Goal: Complete application form

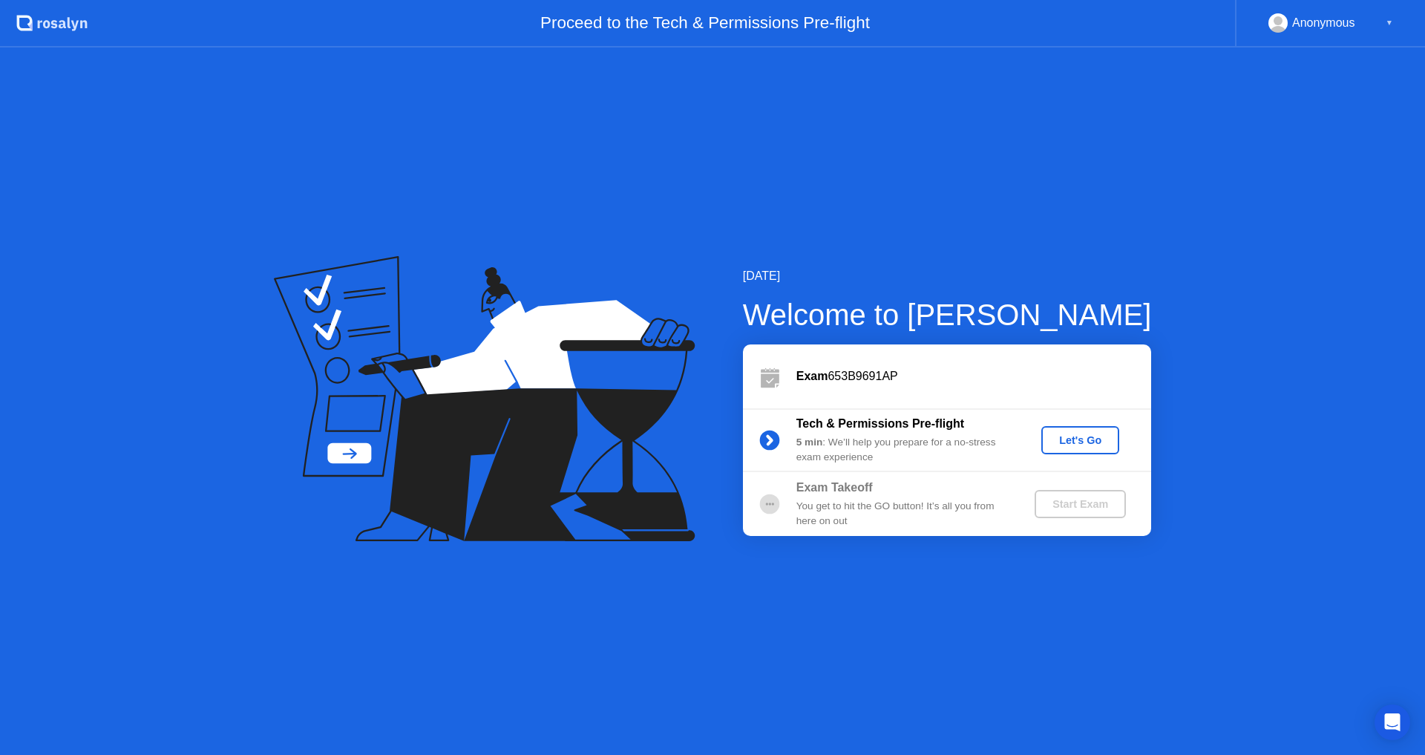
click at [1074, 437] on div "Let's Go" at bounding box center [1080, 440] width 66 height 12
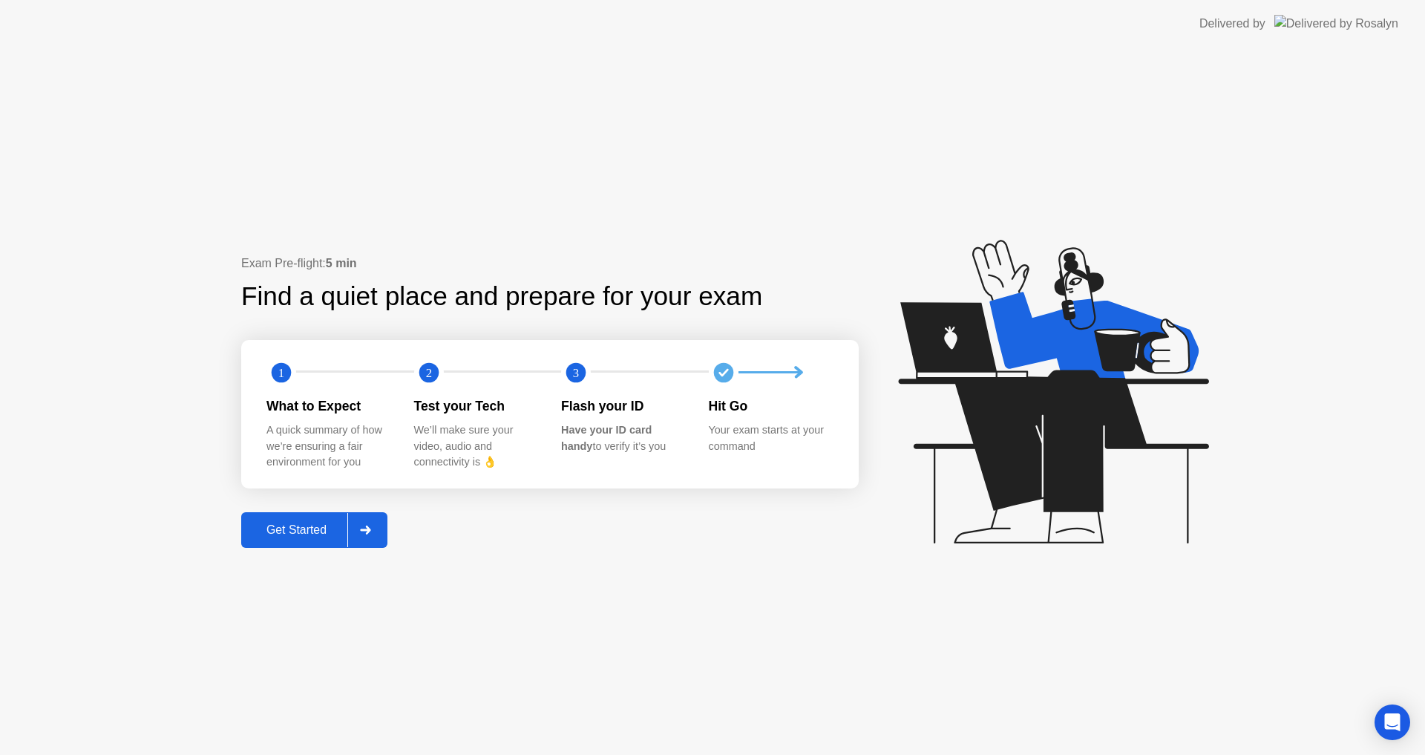
click at [330, 529] on div "Get Started" at bounding box center [297, 529] width 102 height 13
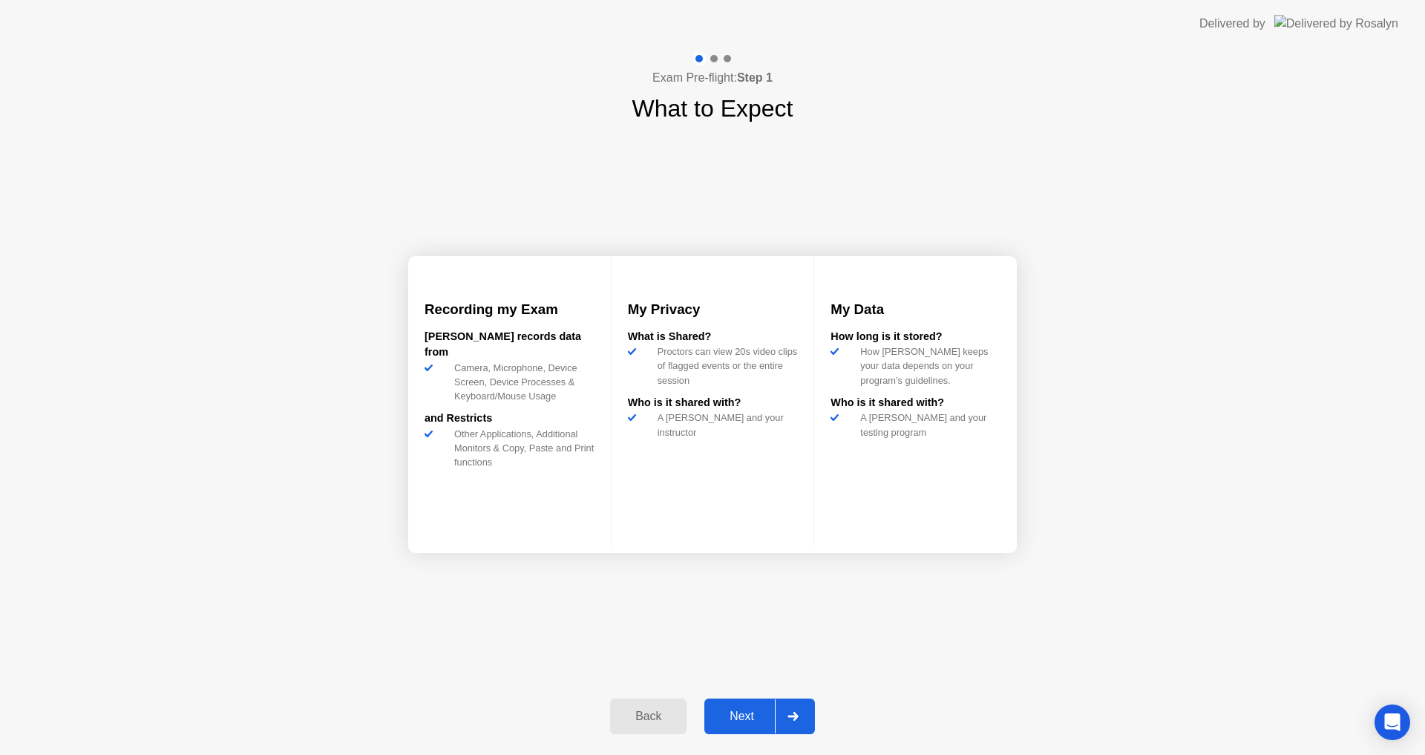
click at [738, 715] on div "Next" at bounding box center [742, 715] width 66 height 13
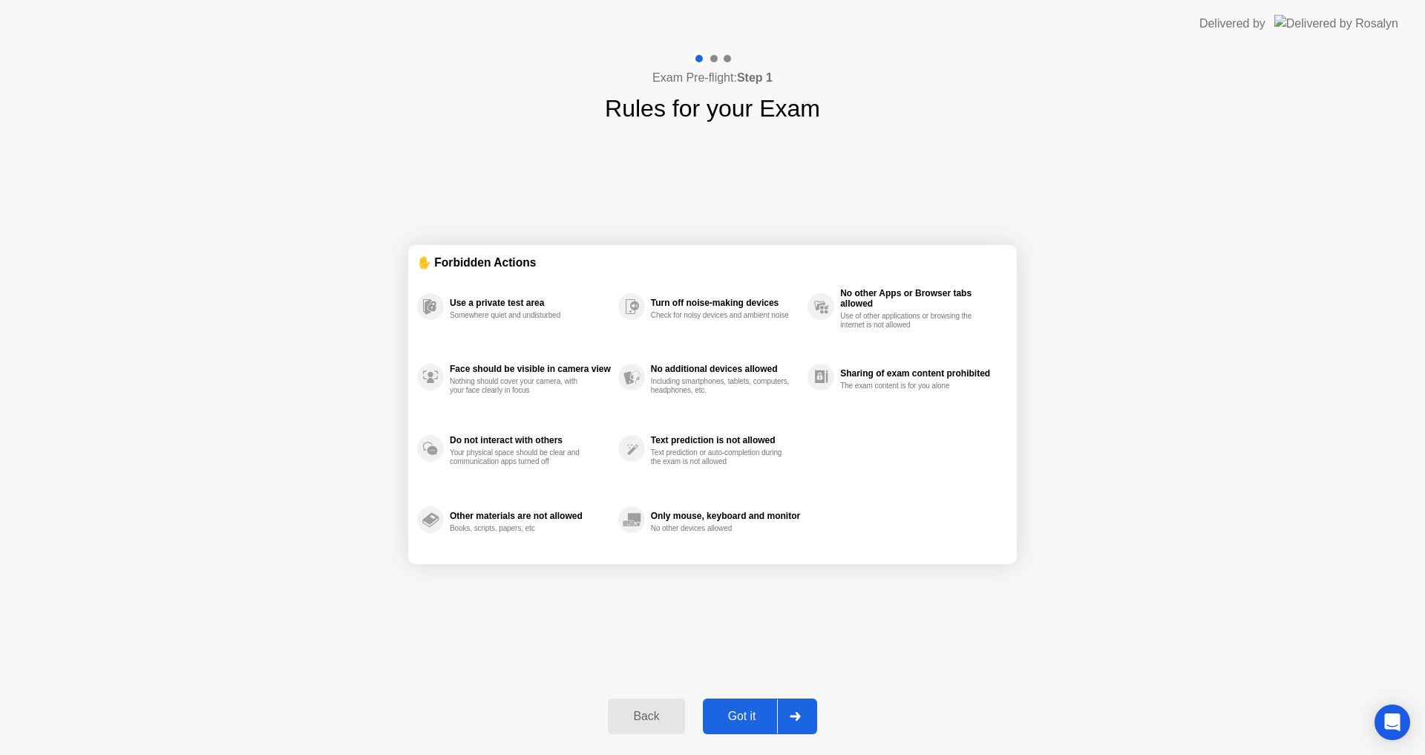
click at [721, 709] on div "Got it" at bounding box center [742, 715] width 70 height 13
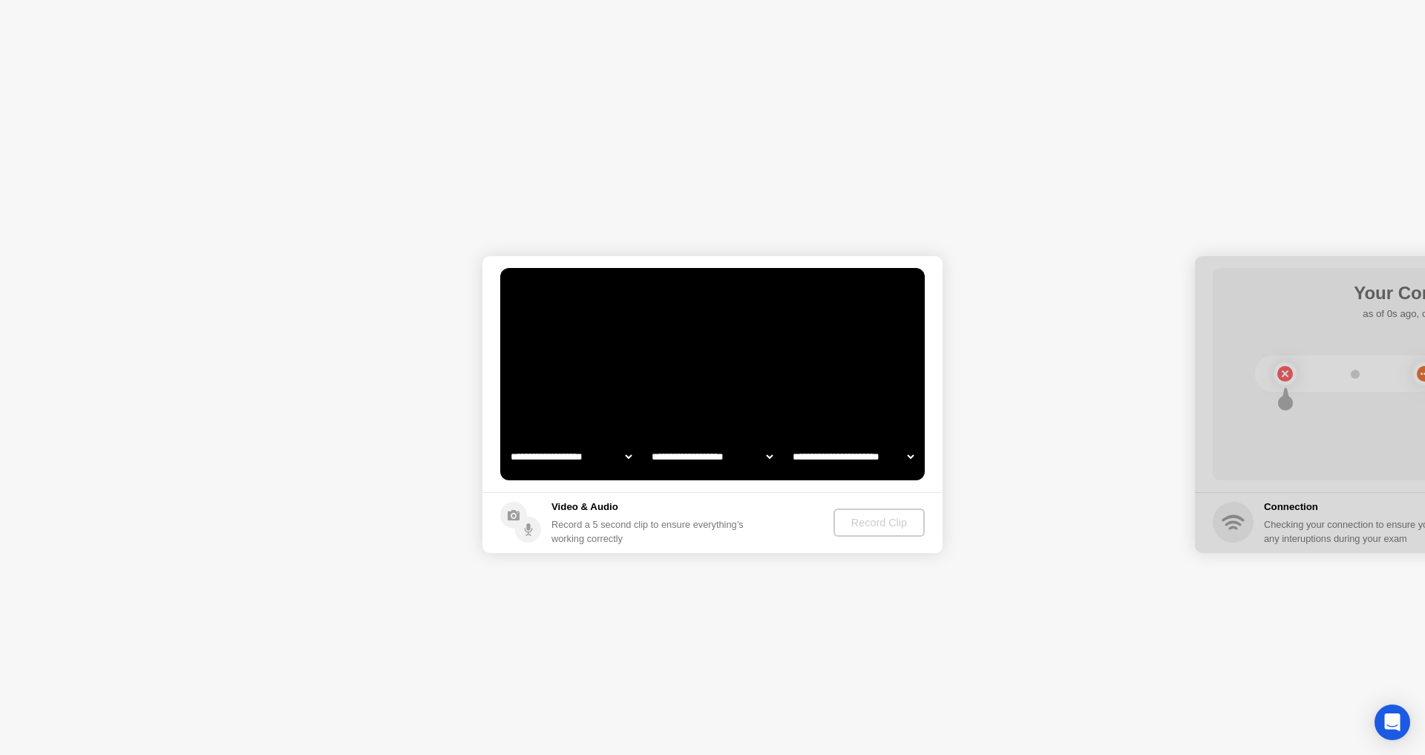
select select "**********"
select select "*******"
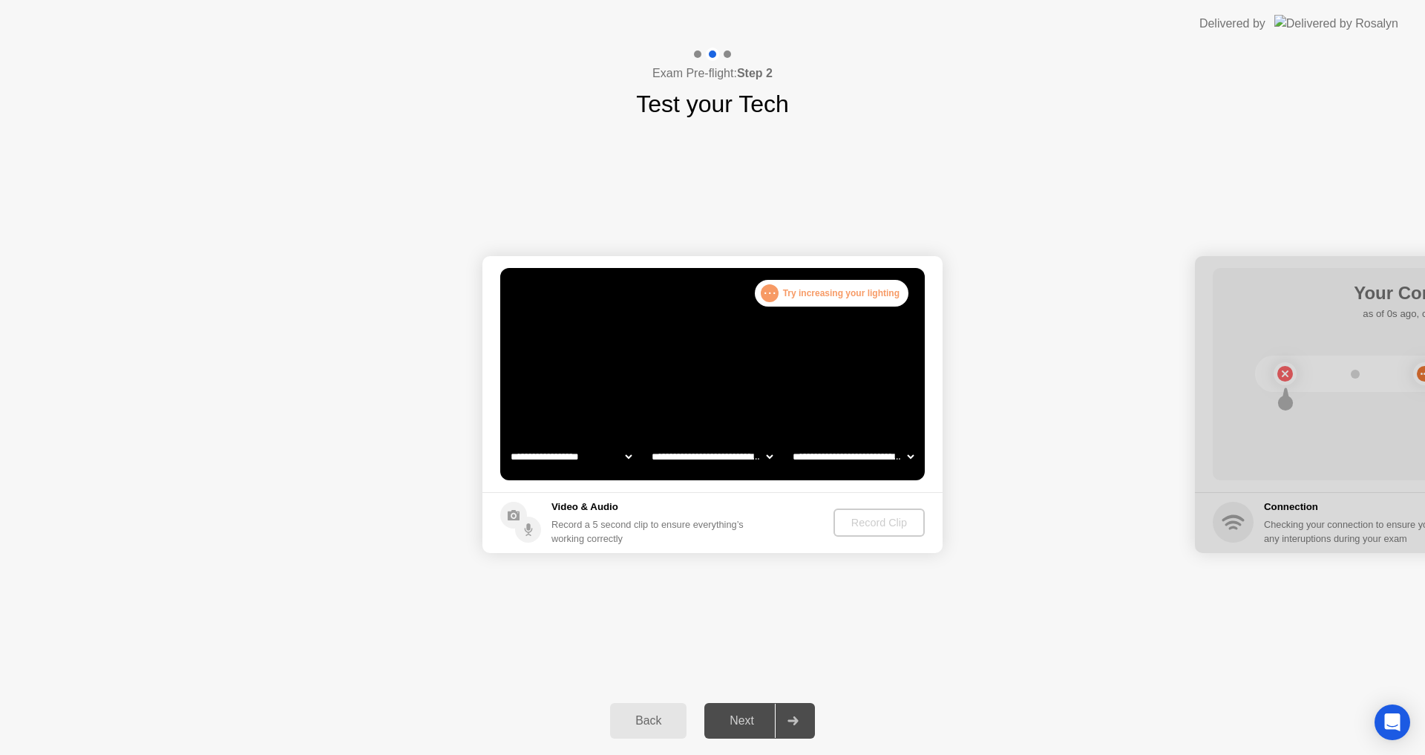
click at [580, 445] on select "**********" at bounding box center [571, 456] width 127 height 30
click at [508, 441] on select "**********" at bounding box center [571, 456] width 127 height 30
click at [706, 458] on select "**********" at bounding box center [711, 456] width 127 height 30
click at [648, 441] on select "**********" at bounding box center [711, 456] width 127 height 30
click at [835, 454] on select "**********" at bounding box center [852, 456] width 127 height 30
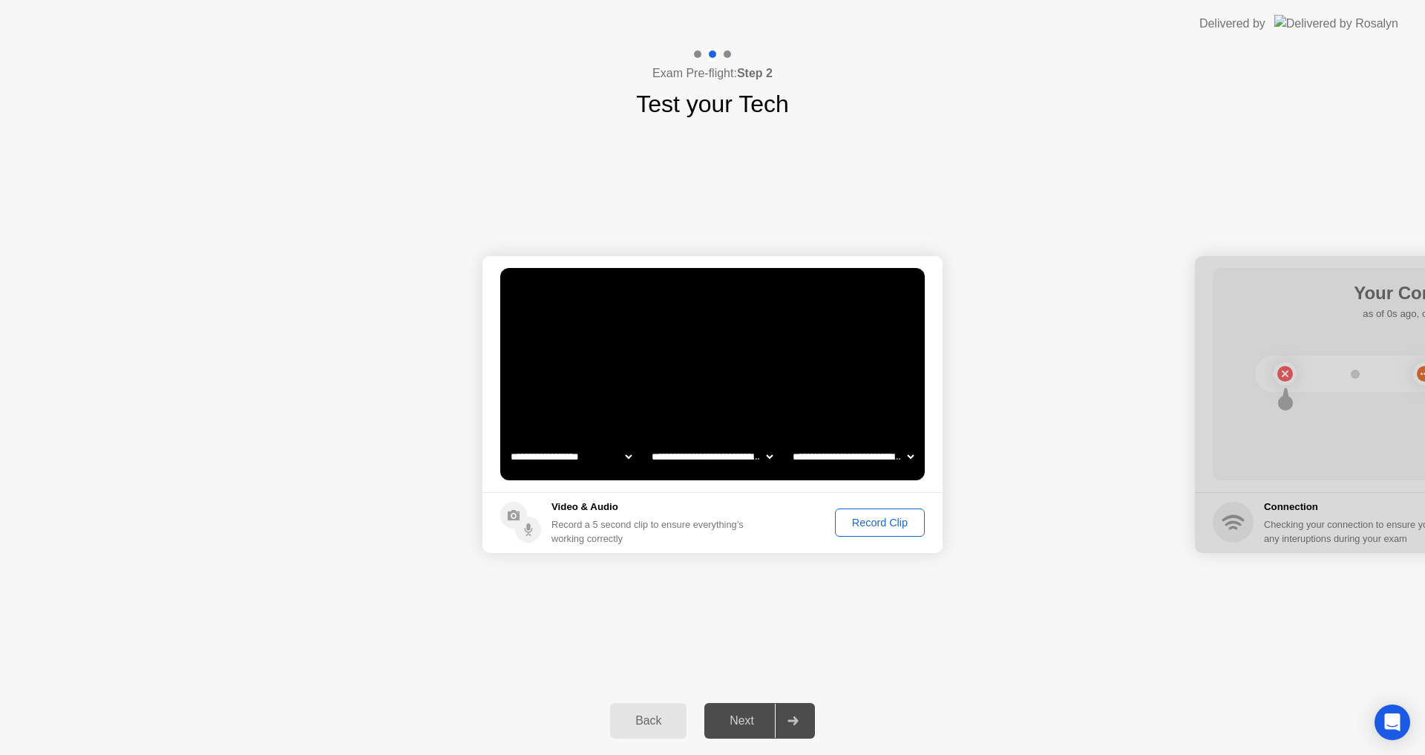
click at [789, 441] on select "**********" at bounding box center [852, 456] width 127 height 30
click at [841, 516] on div "Record Clip" at bounding box center [879, 522] width 79 height 12
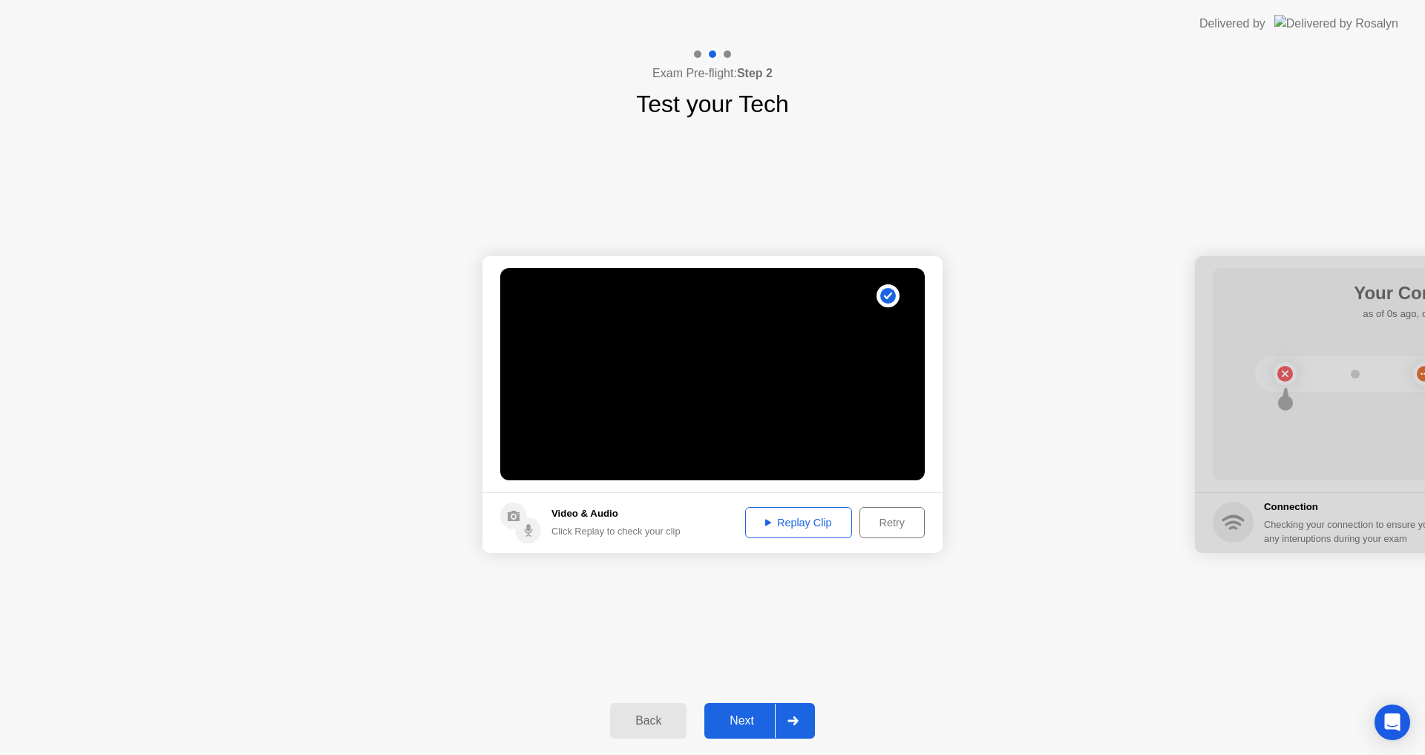
click at [821, 518] on div "Replay Clip" at bounding box center [798, 522] width 96 height 12
click at [875, 520] on div "Retry" at bounding box center [891, 522] width 55 height 12
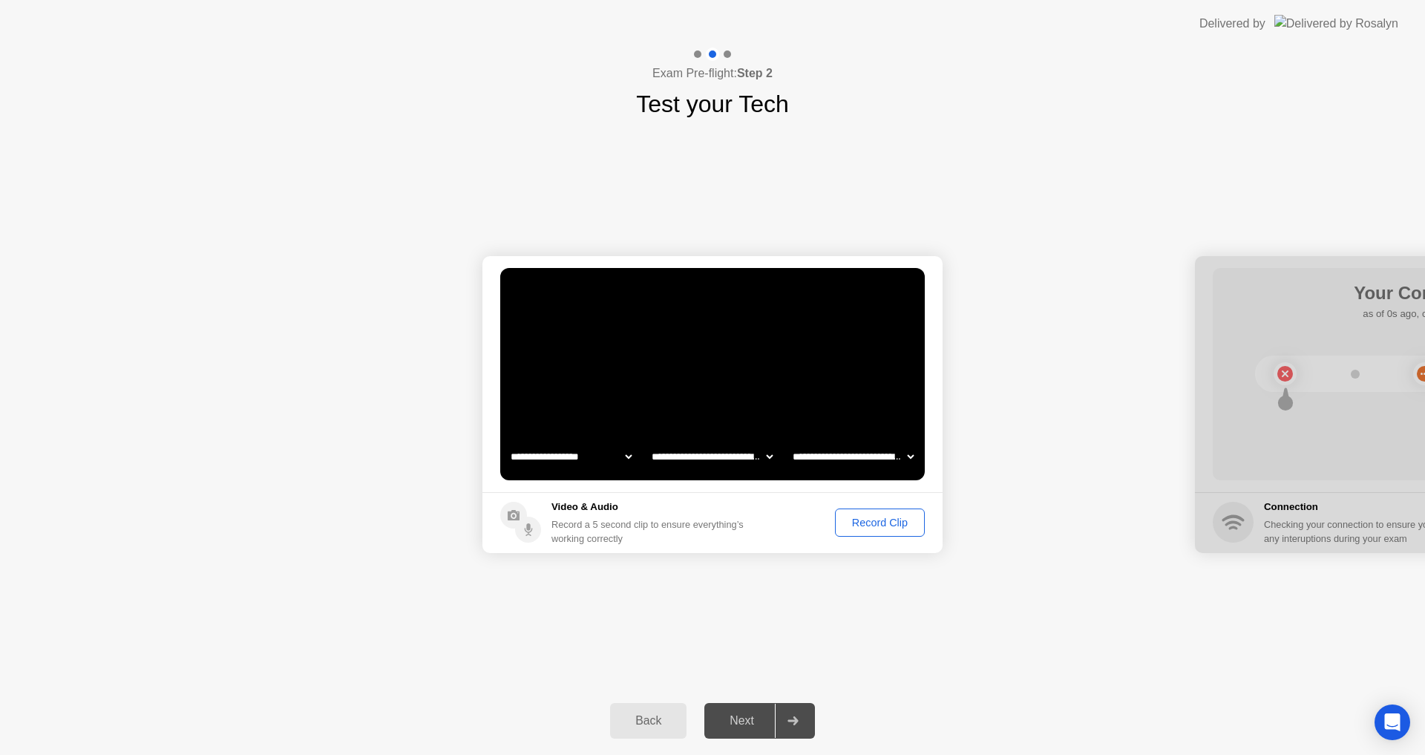
click at [875, 520] on div "Record Clip" at bounding box center [879, 522] width 79 height 12
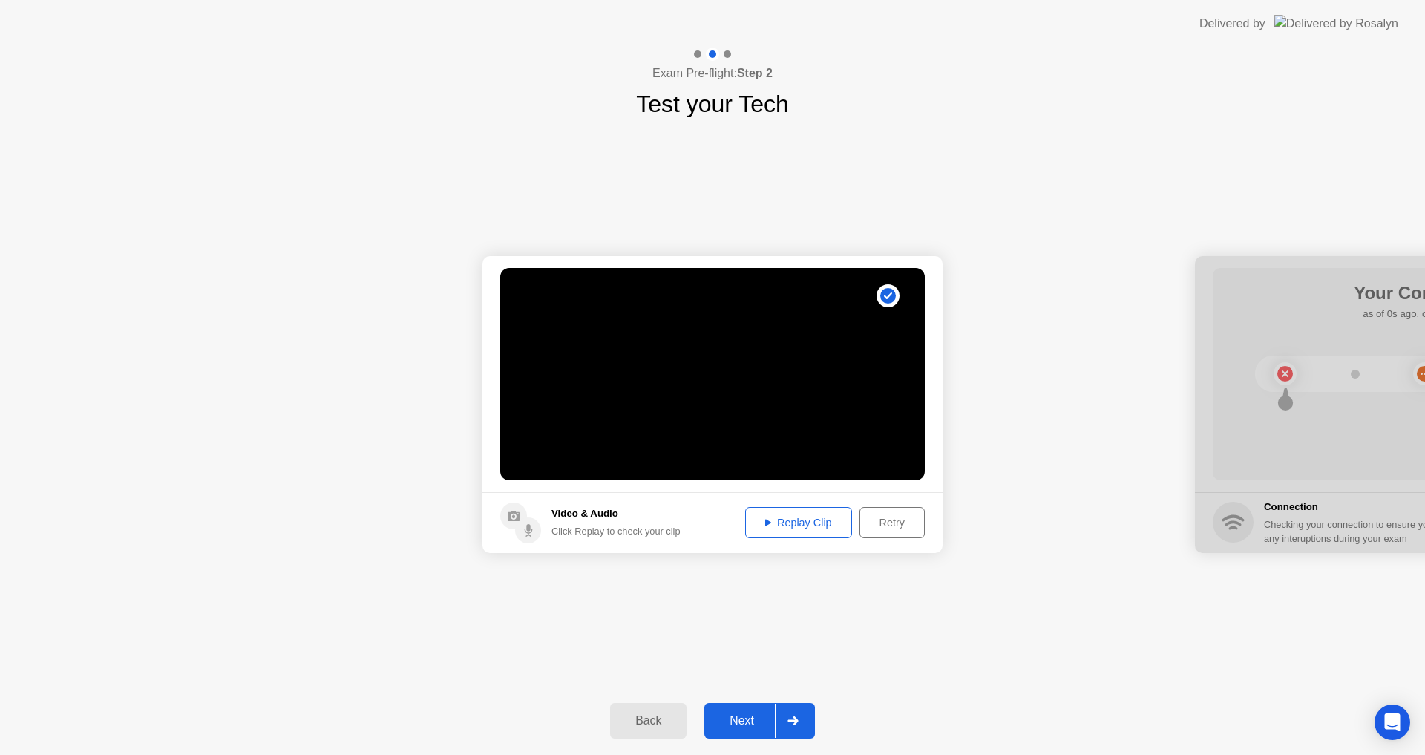
click at [820, 522] on div "Replay Clip" at bounding box center [798, 522] width 96 height 12
click at [752, 717] on div "Next" at bounding box center [742, 720] width 66 height 13
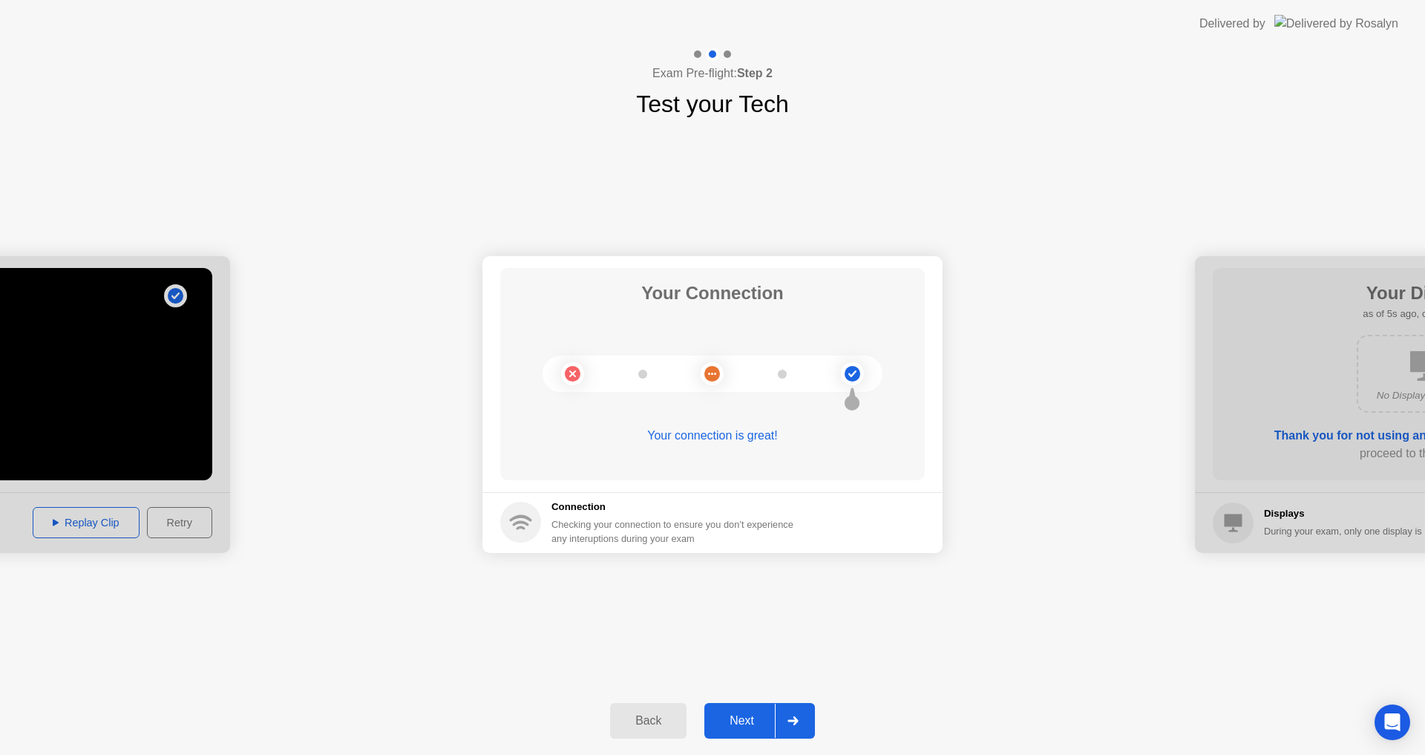
click at [652, 717] on div "Back" at bounding box center [648, 720] width 68 height 13
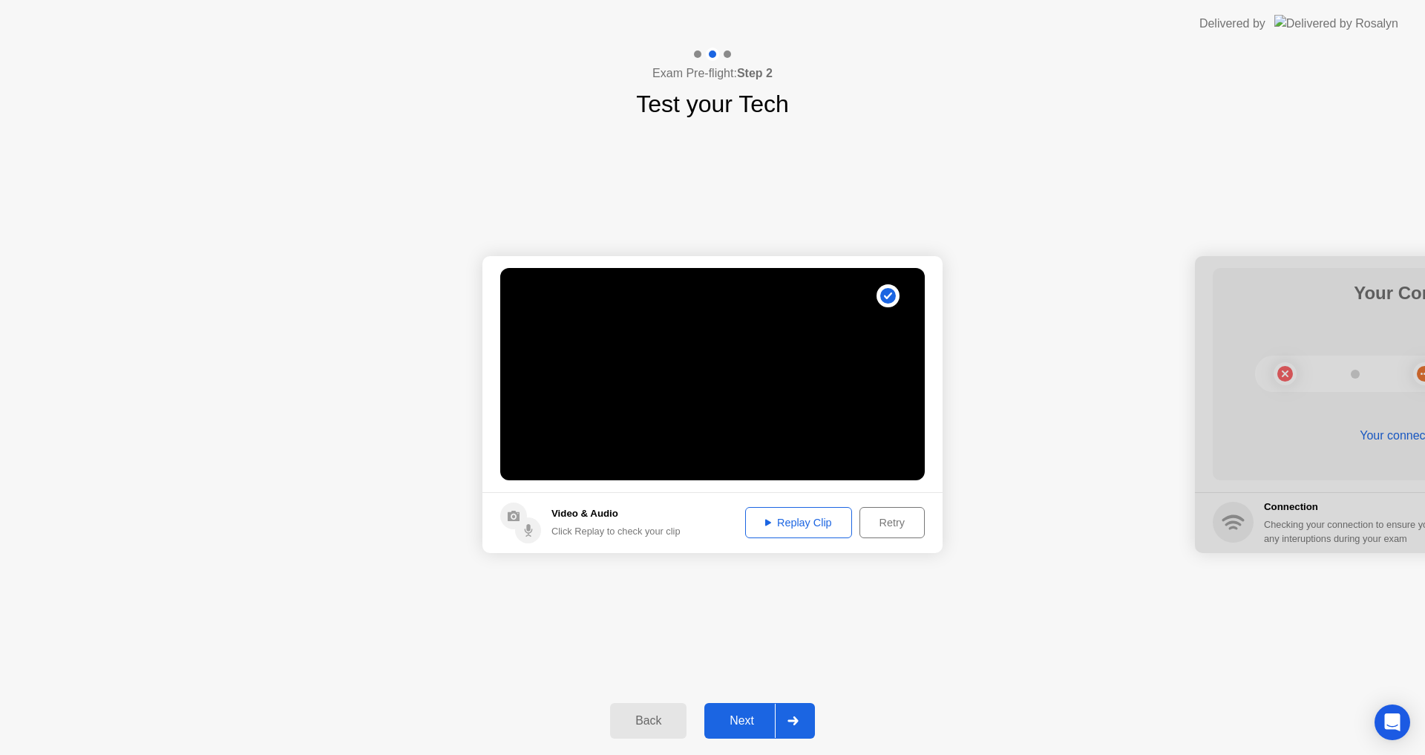
click at [880, 525] on div "Retry" at bounding box center [891, 522] width 55 height 12
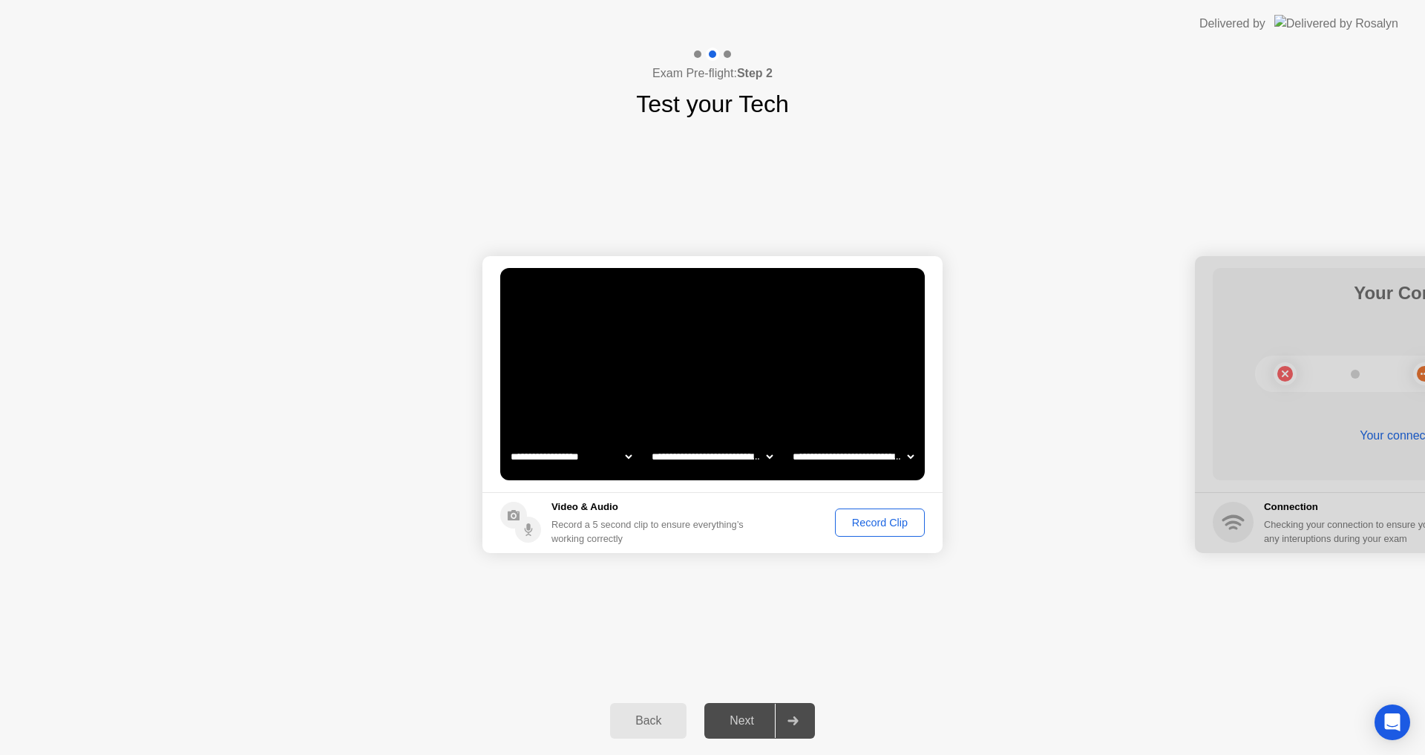
click at [866, 523] on div "Record Clip" at bounding box center [879, 522] width 79 height 12
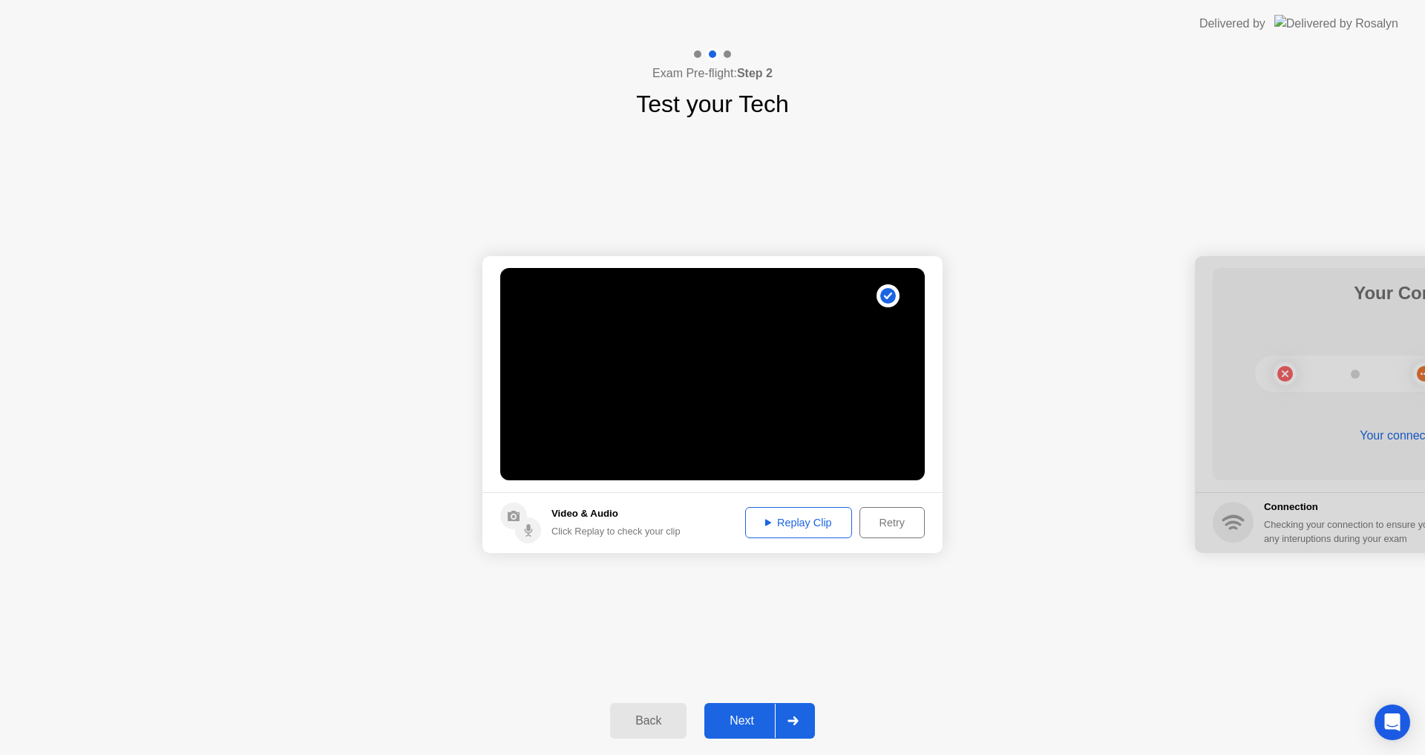
click at [829, 520] on div "Replay Clip" at bounding box center [798, 522] width 96 height 12
click at [744, 725] on div "Next" at bounding box center [742, 720] width 66 height 13
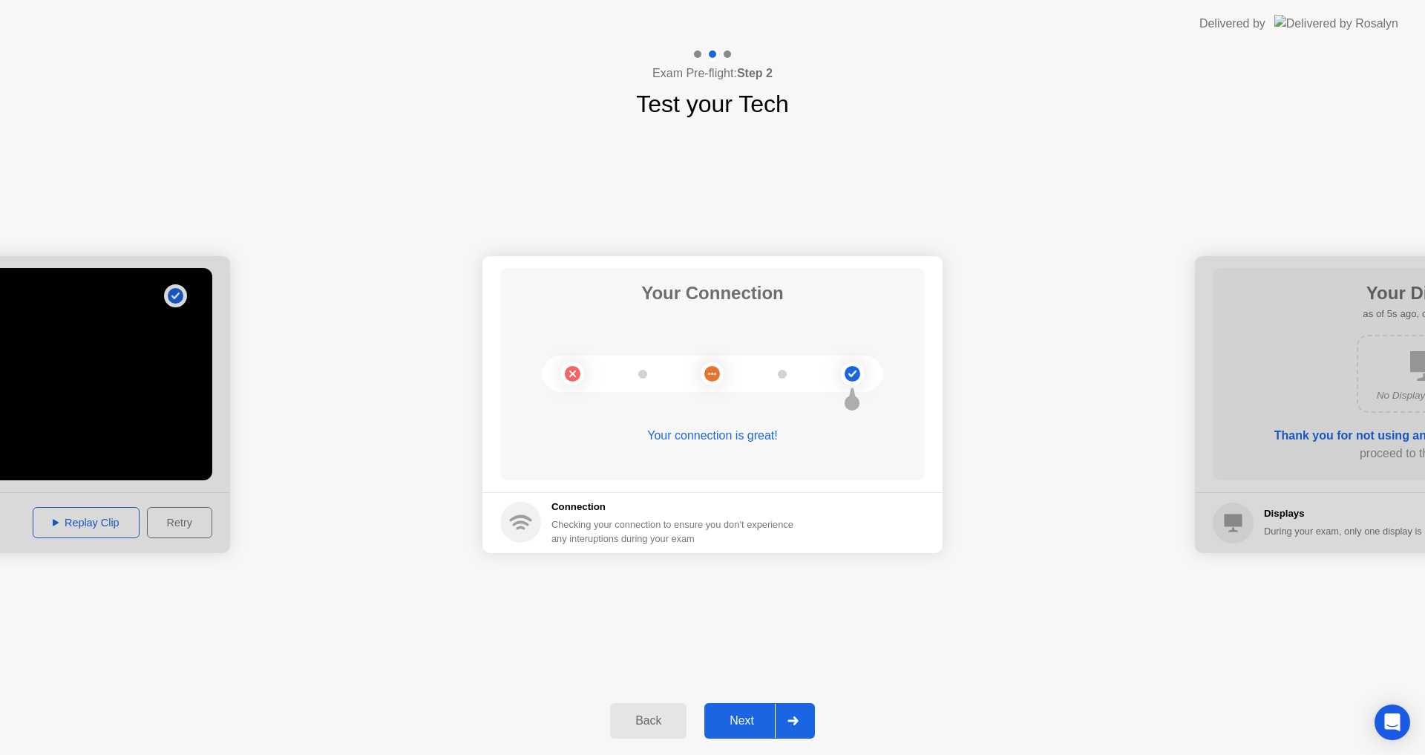
click at [744, 725] on div "Next" at bounding box center [742, 720] width 66 height 13
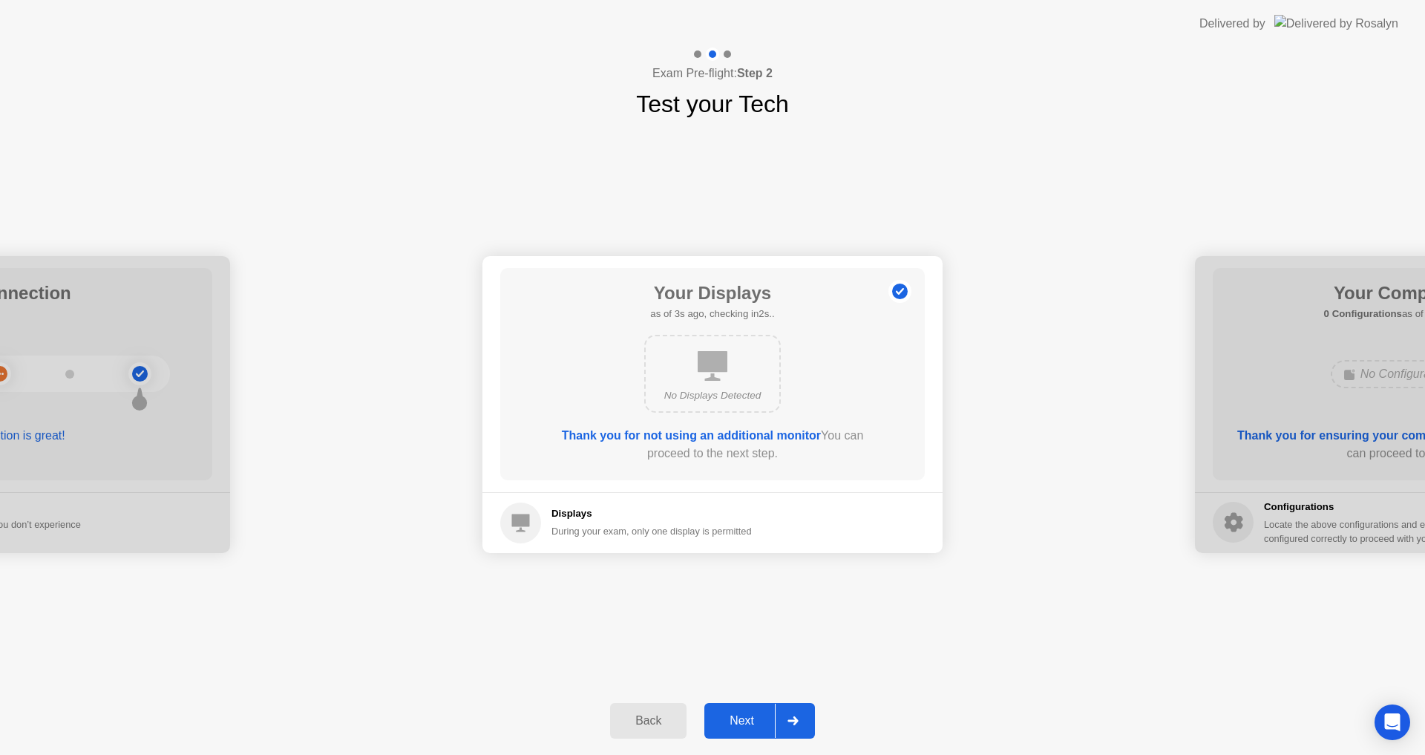
click at [742, 714] on div "Next" at bounding box center [742, 720] width 66 height 13
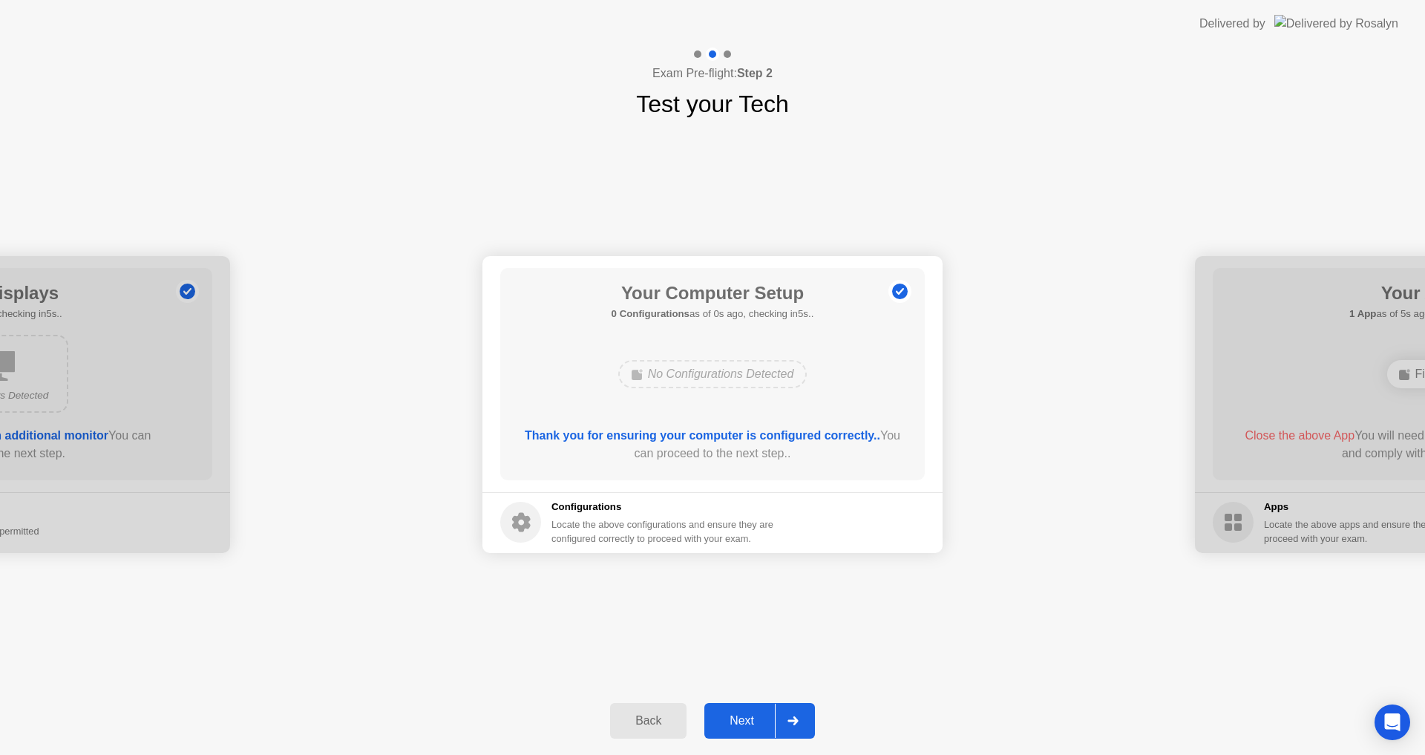
click at [669, 724] on div "Back" at bounding box center [648, 720] width 68 height 13
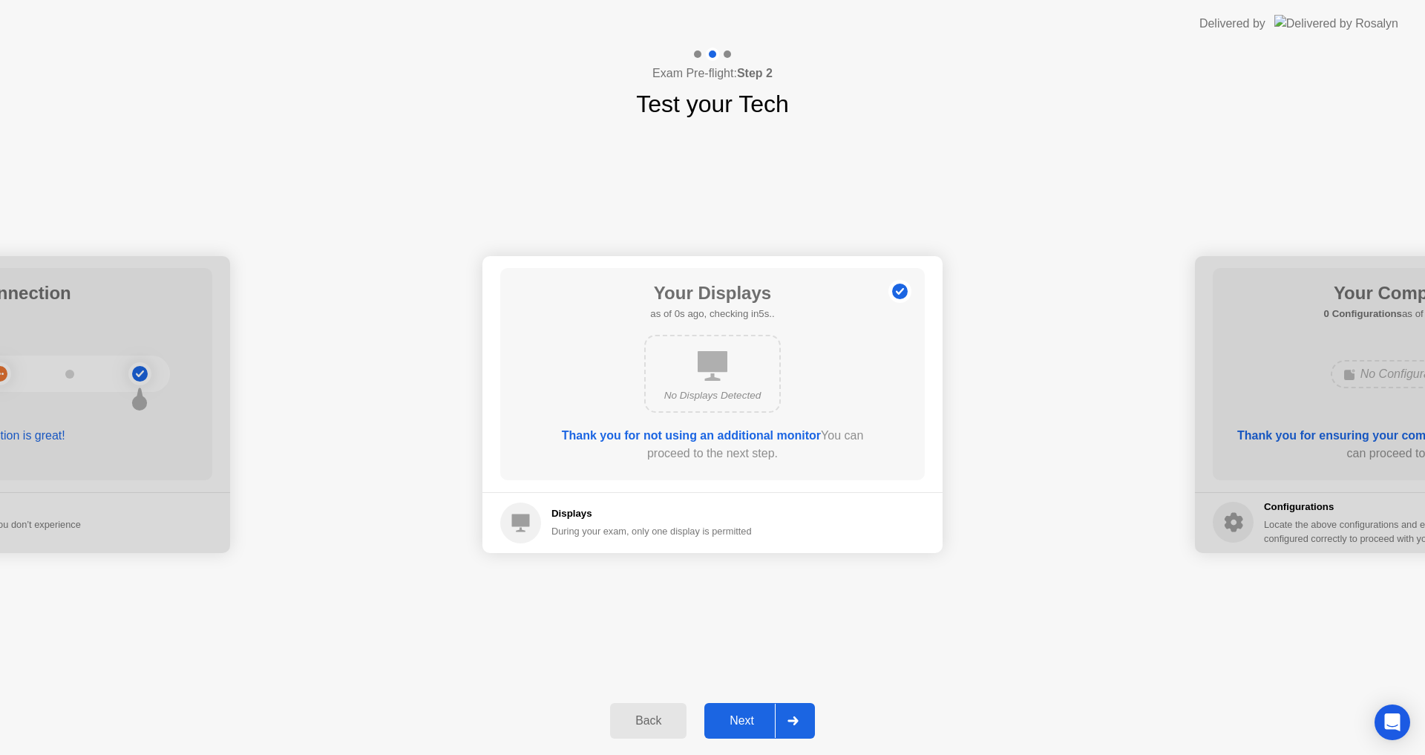
click at [669, 724] on div "Back" at bounding box center [648, 720] width 68 height 13
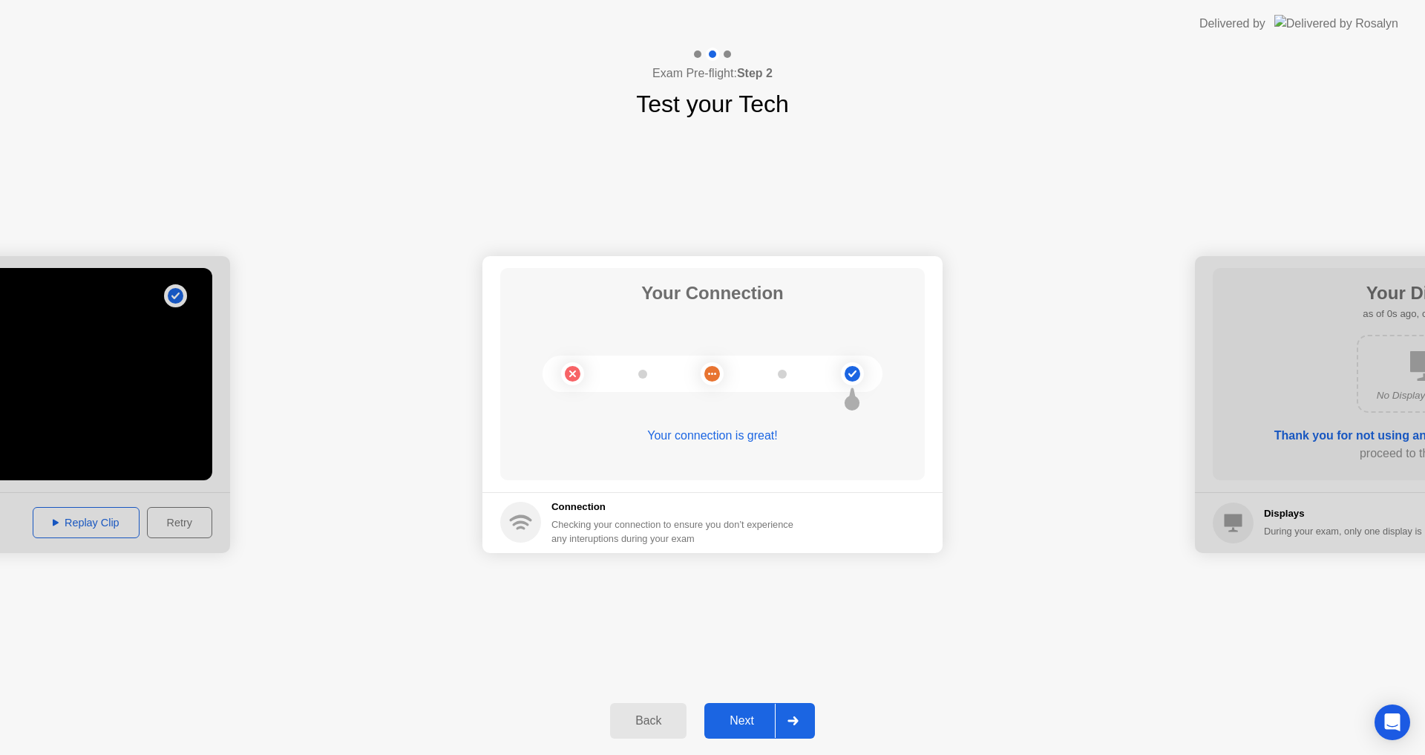
click at [669, 724] on div "Back" at bounding box center [648, 720] width 68 height 13
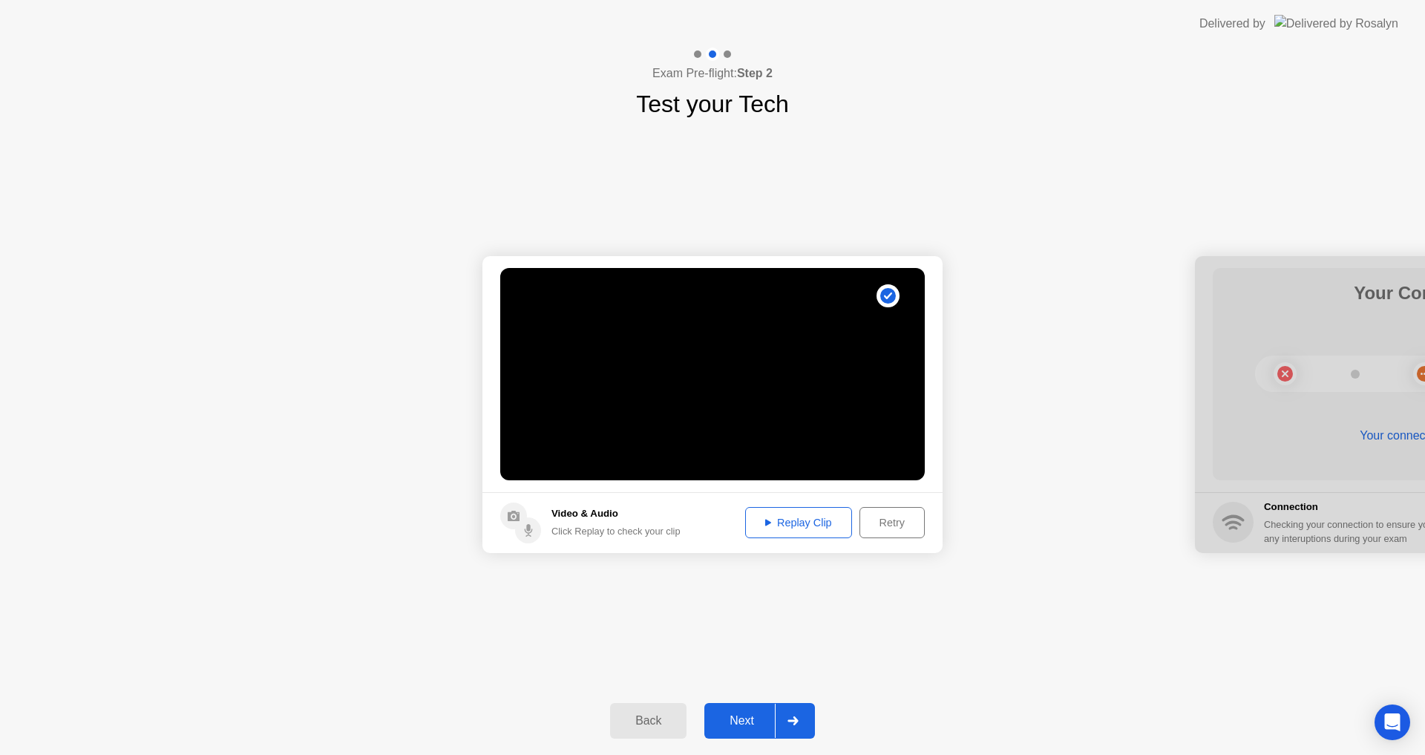
click at [867, 522] on div "Retry" at bounding box center [891, 522] width 55 height 12
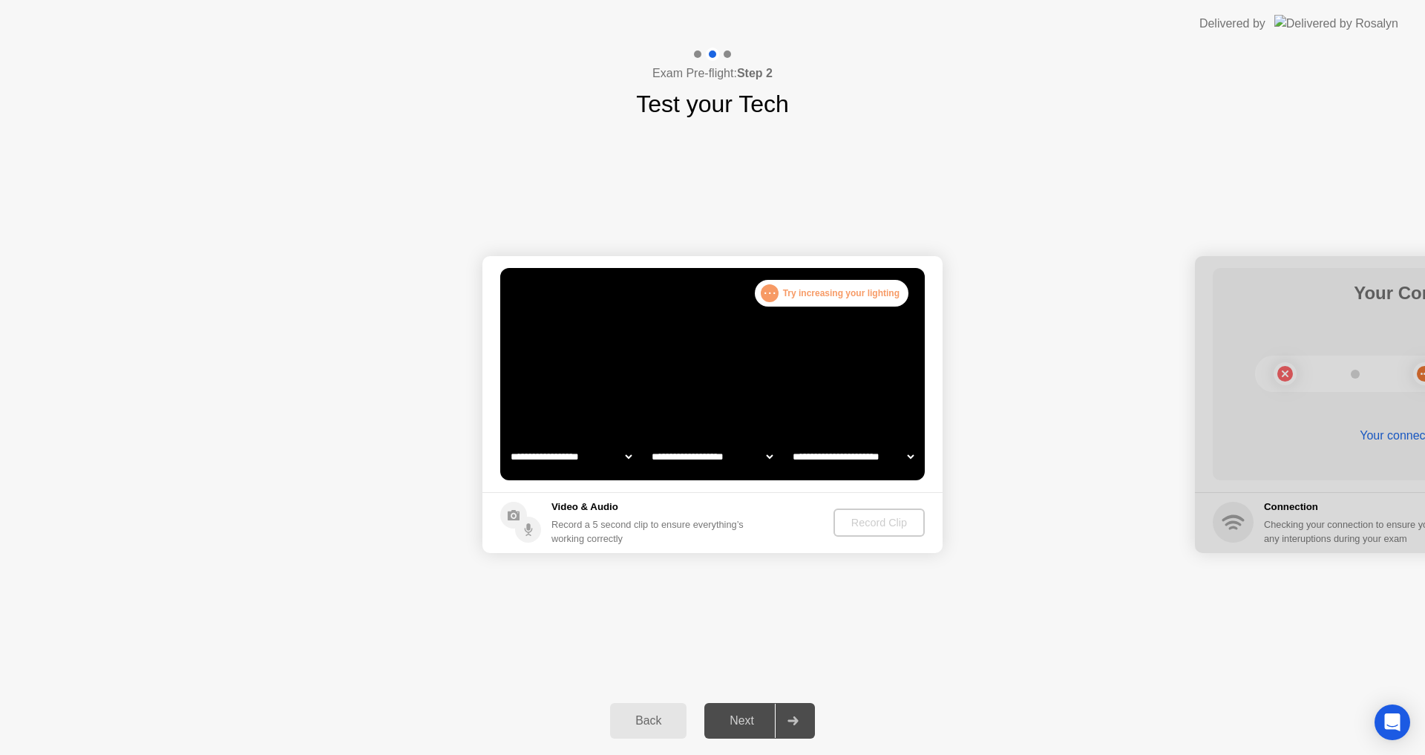
click at [571, 462] on select "**********" at bounding box center [571, 456] width 127 height 30
select select "**********"
click at [508, 441] on select "**********" at bounding box center [571, 456] width 127 height 30
click at [718, 457] on select "**********" at bounding box center [711, 456] width 127 height 30
click at [648, 441] on select "**********" at bounding box center [711, 456] width 127 height 30
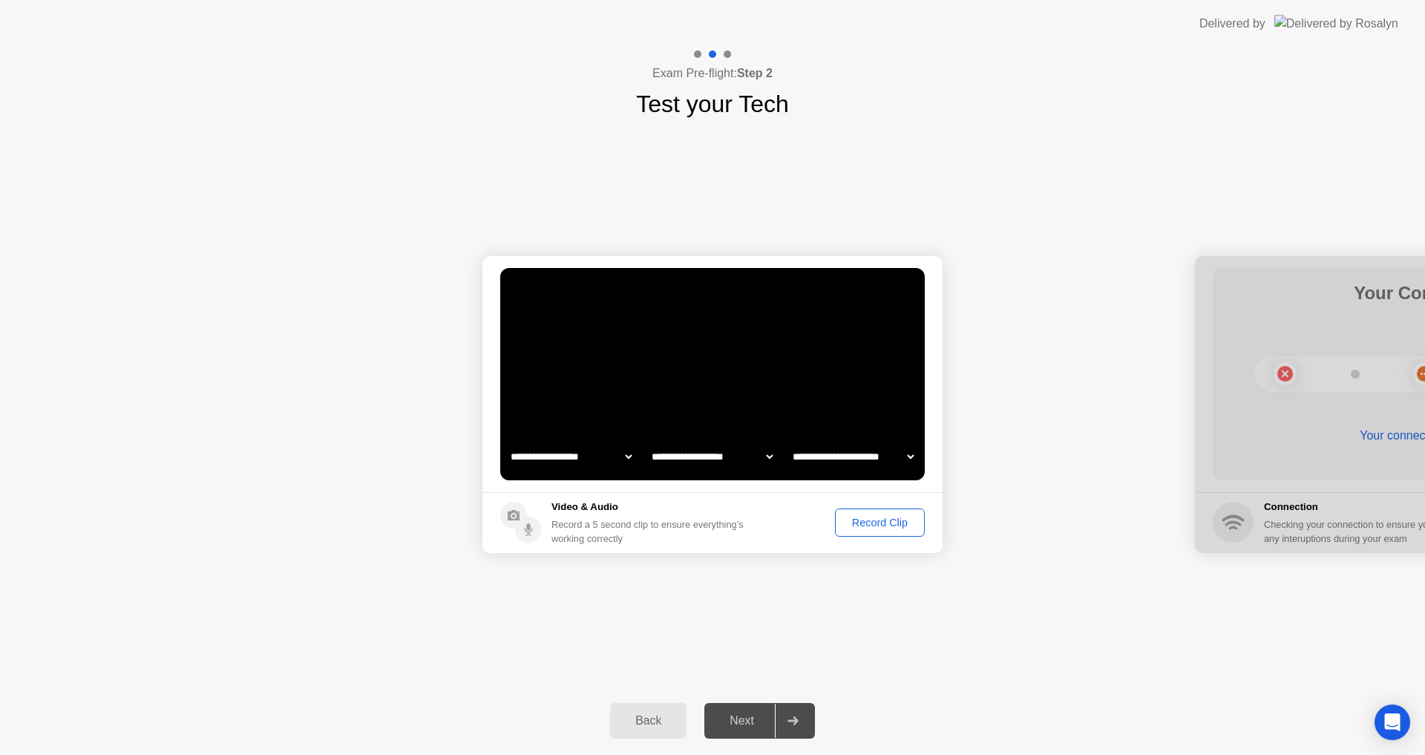
click at [827, 455] on select "**********" at bounding box center [852, 456] width 127 height 30
click at [789, 441] on select "**********" at bounding box center [852, 456] width 127 height 30
click at [752, 716] on div "Next" at bounding box center [742, 720] width 66 height 13
click at [861, 523] on div "Record Clip" at bounding box center [879, 522] width 79 height 12
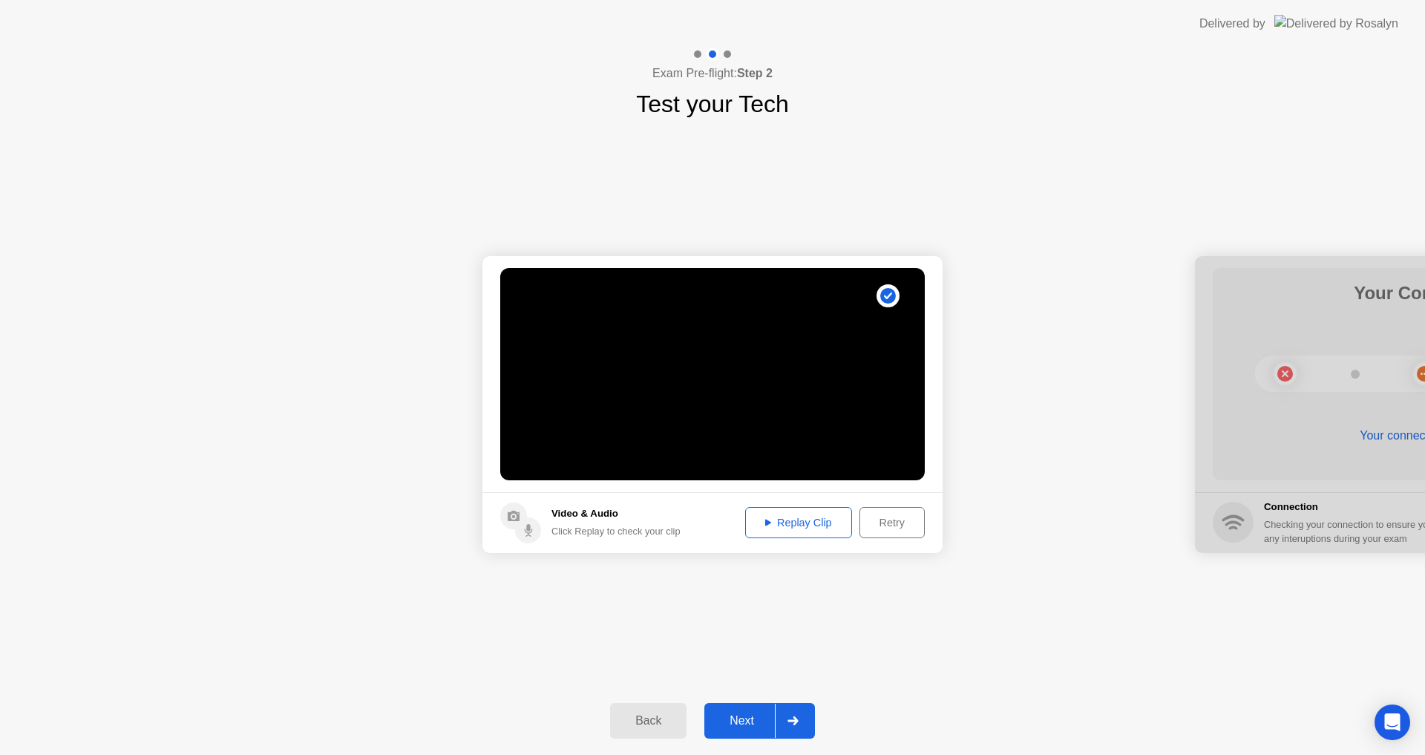
click at [816, 518] on div "Replay Clip" at bounding box center [798, 522] width 96 height 12
click at [748, 714] on div "Next" at bounding box center [742, 720] width 66 height 13
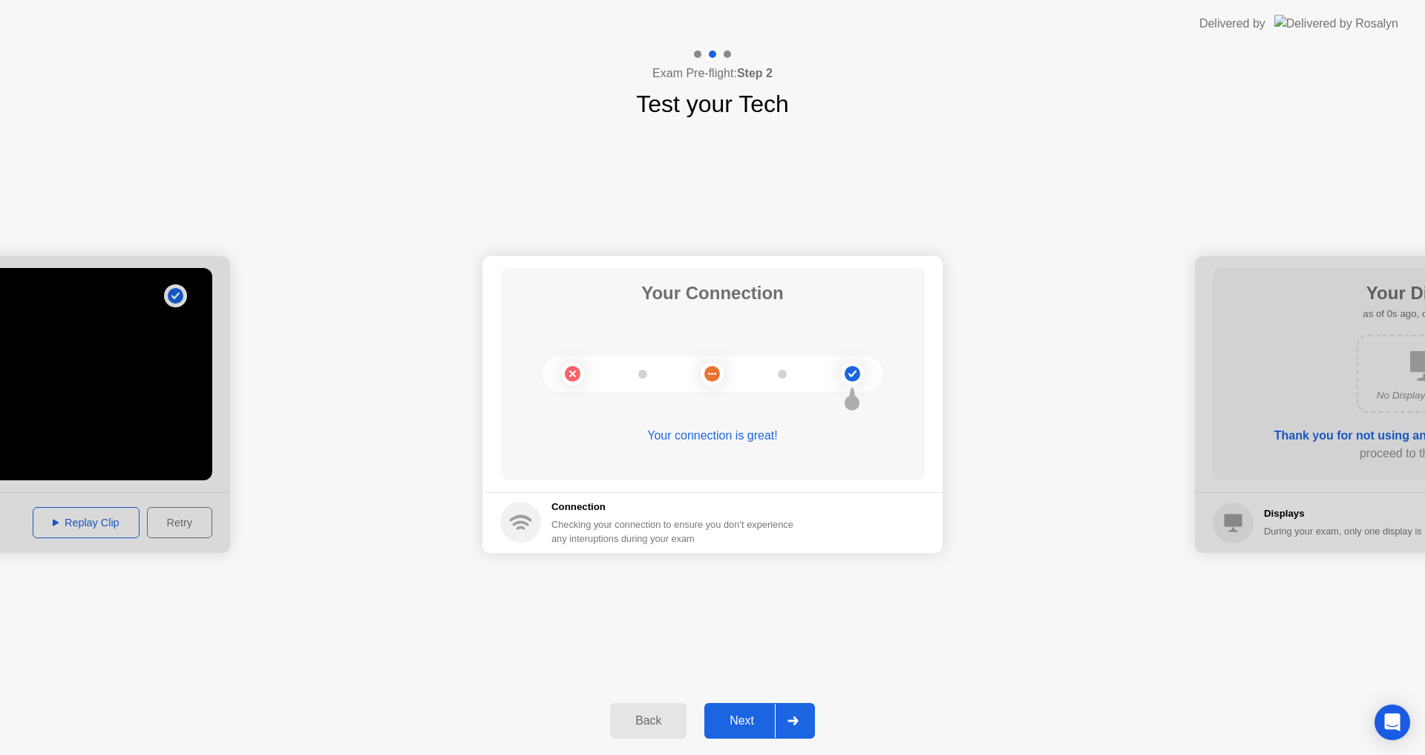
click at [748, 714] on div "Next" at bounding box center [742, 720] width 66 height 13
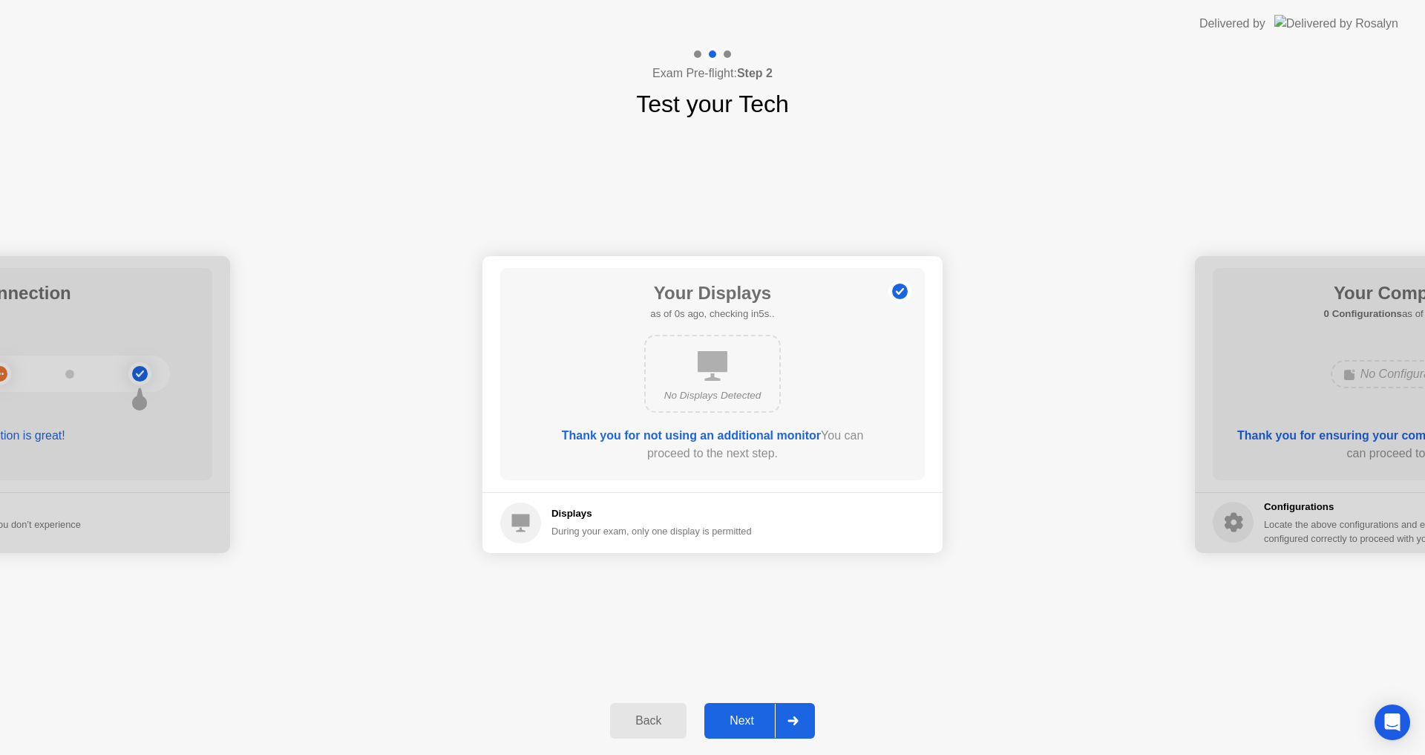
click at [748, 714] on div "Next" at bounding box center [742, 720] width 66 height 13
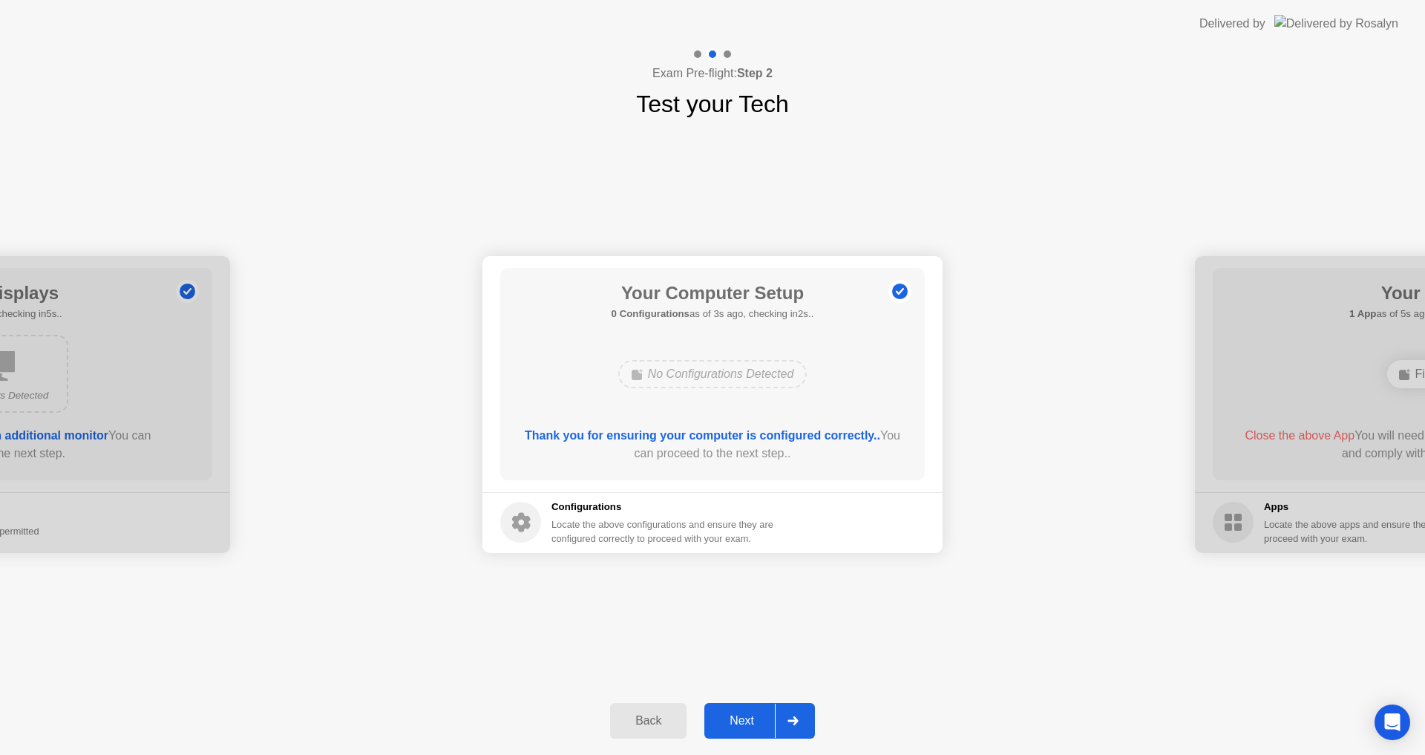
click at [729, 716] on div "Next" at bounding box center [742, 720] width 66 height 13
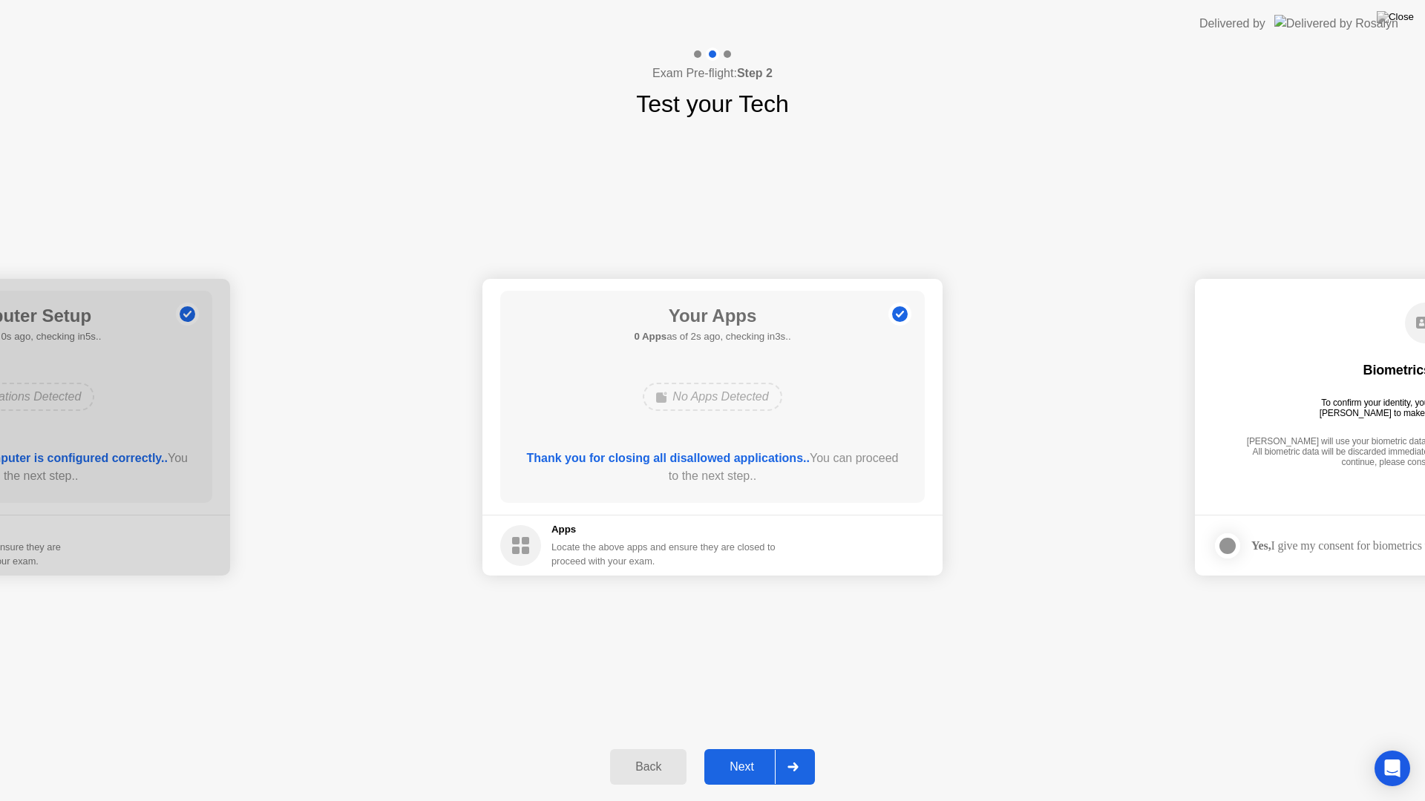
click at [729, 754] on div "Next" at bounding box center [742, 767] width 66 height 13
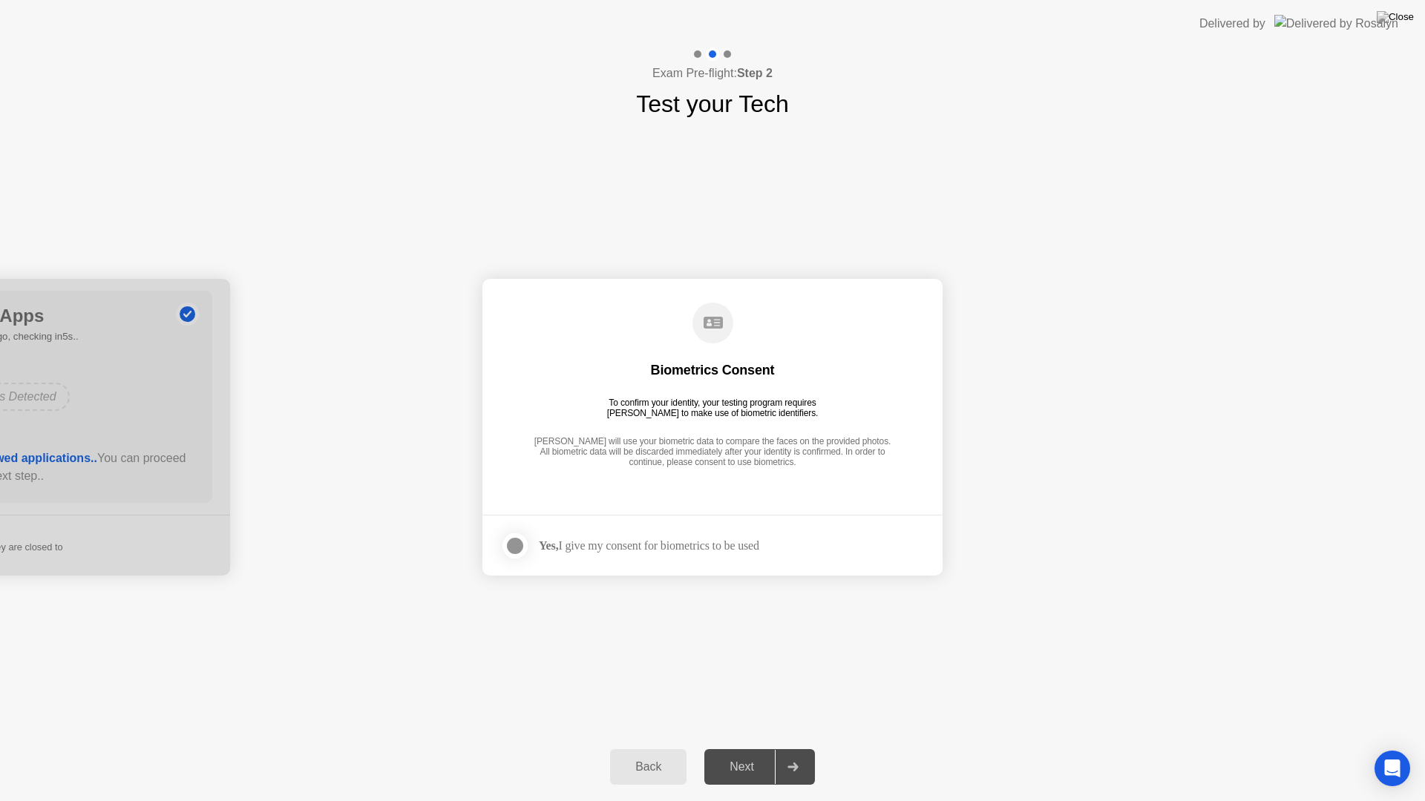
click at [514, 542] on div at bounding box center [515, 546] width 18 height 18
click at [741, 754] on div "Next" at bounding box center [742, 767] width 66 height 13
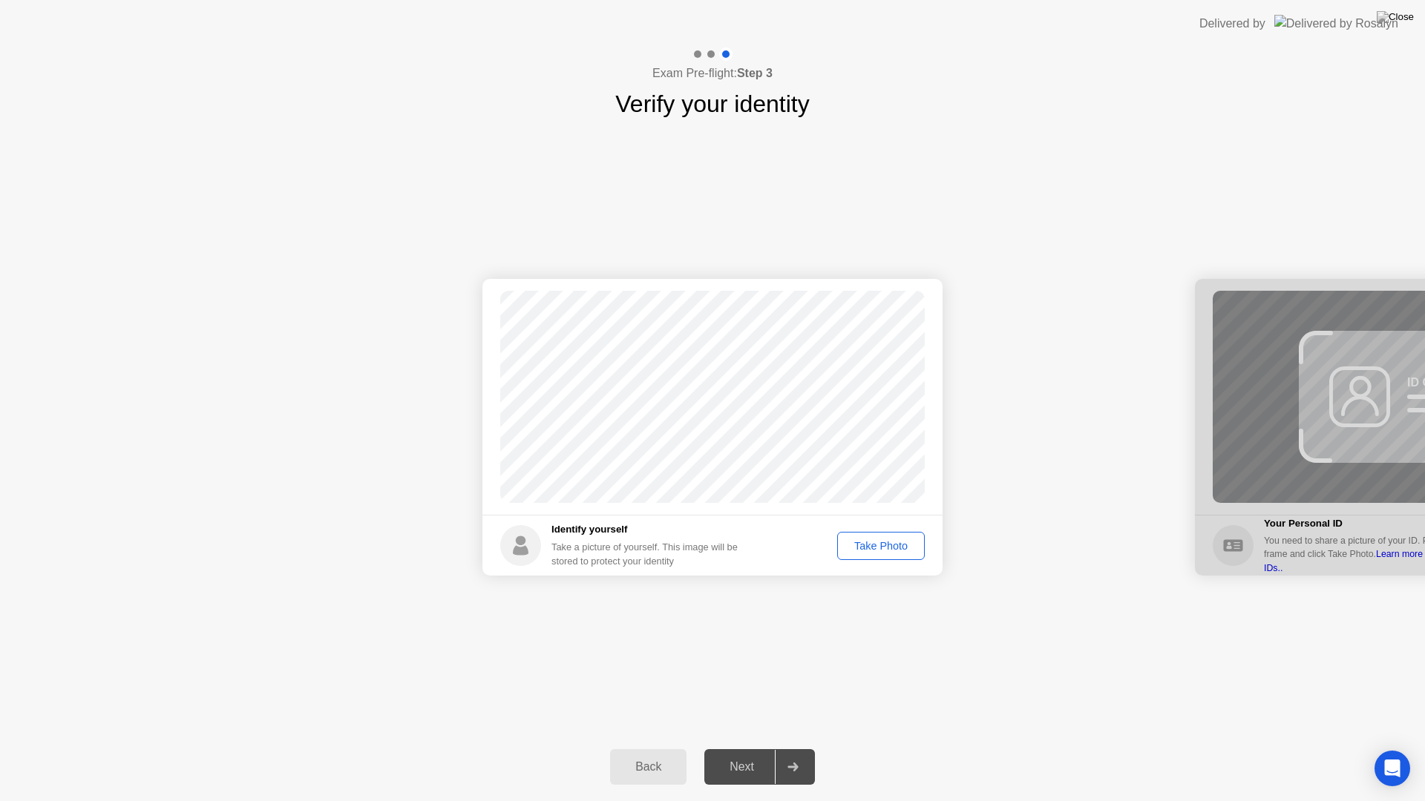
click at [881, 546] on div "Take Photo" at bounding box center [880, 546] width 77 height 12
click at [881, 551] on div "Retake" at bounding box center [890, 546] width 58 height 12
click at [881, 551] on div "Take Photo" at bounding box center [880, 546] width 77 height 12
click at [884, 548] on div "Retake" at bounding box center [890, 546] width 58 height 12
click at [884, 548] on div "Take Photo" at bounding box center [880, 546] width 77 height 12
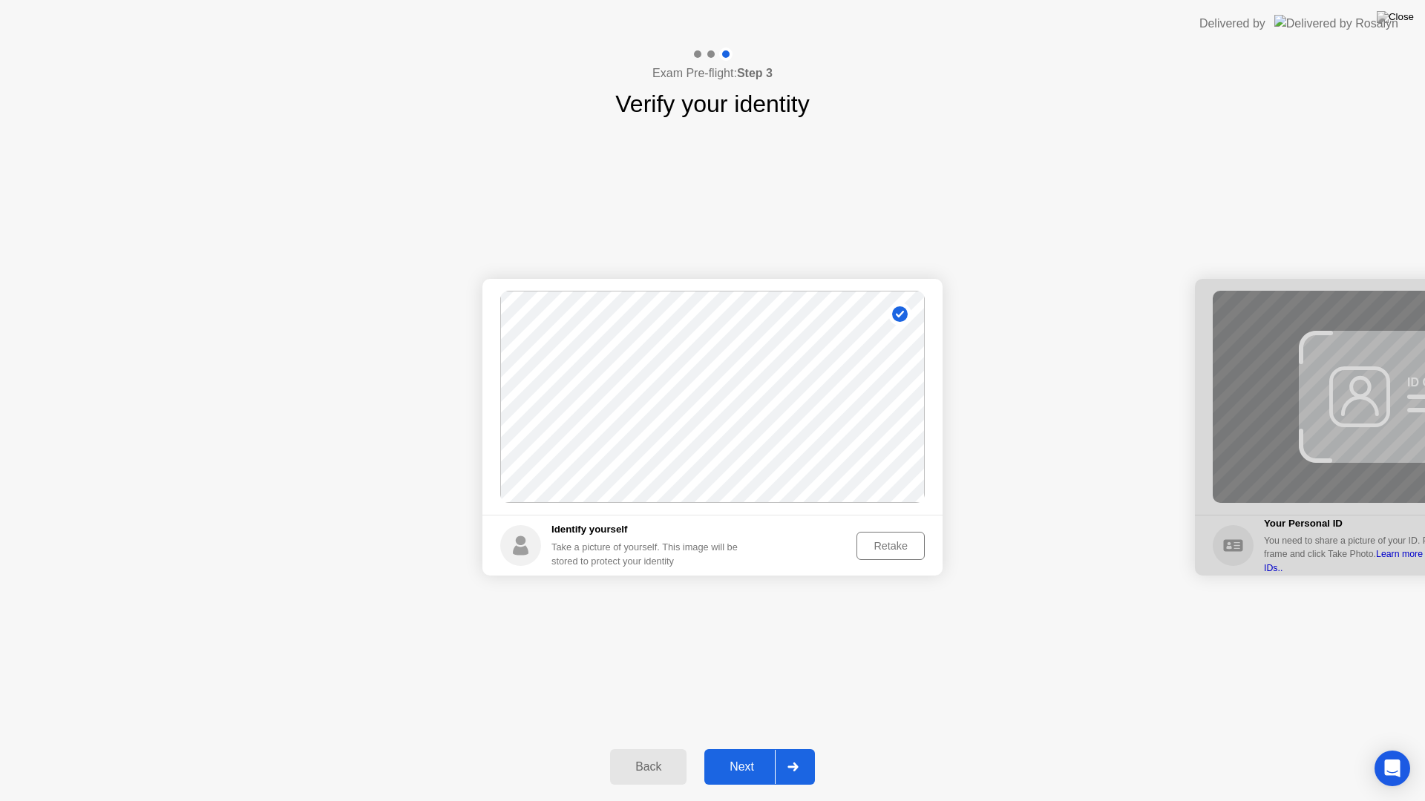
click at [884, 548] on div "Retake" at bounding box center [890, 546] width 58 height 12
click at [879, 545] on div "Take Photo" at bounding box center [880, 546] width 77 height 12
click at [743, 754] on div "Next" at bounding box center [742, 767] width 66 height 13
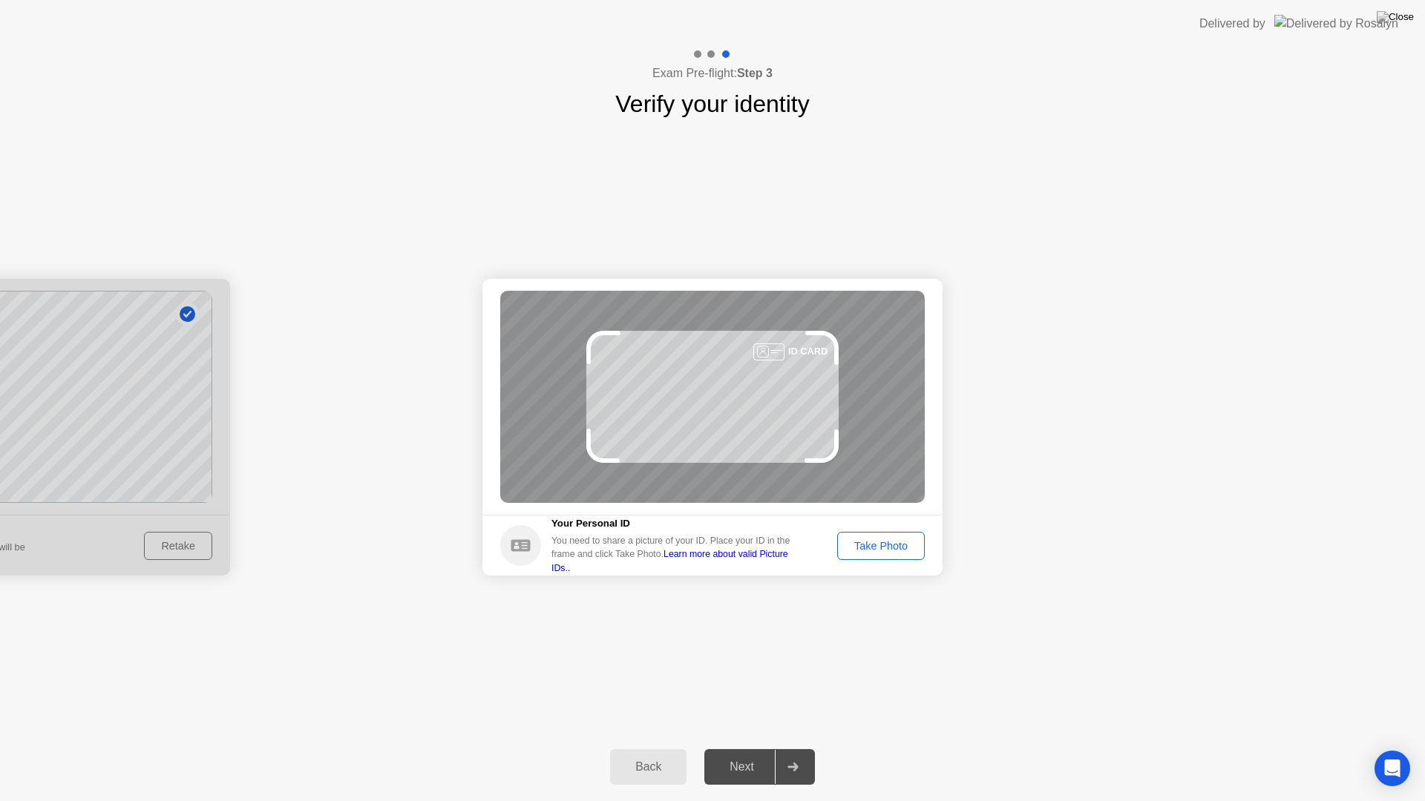
click at [859, 541] on div "Take Photo" at bounding box center [880, 546] width 77 height 12
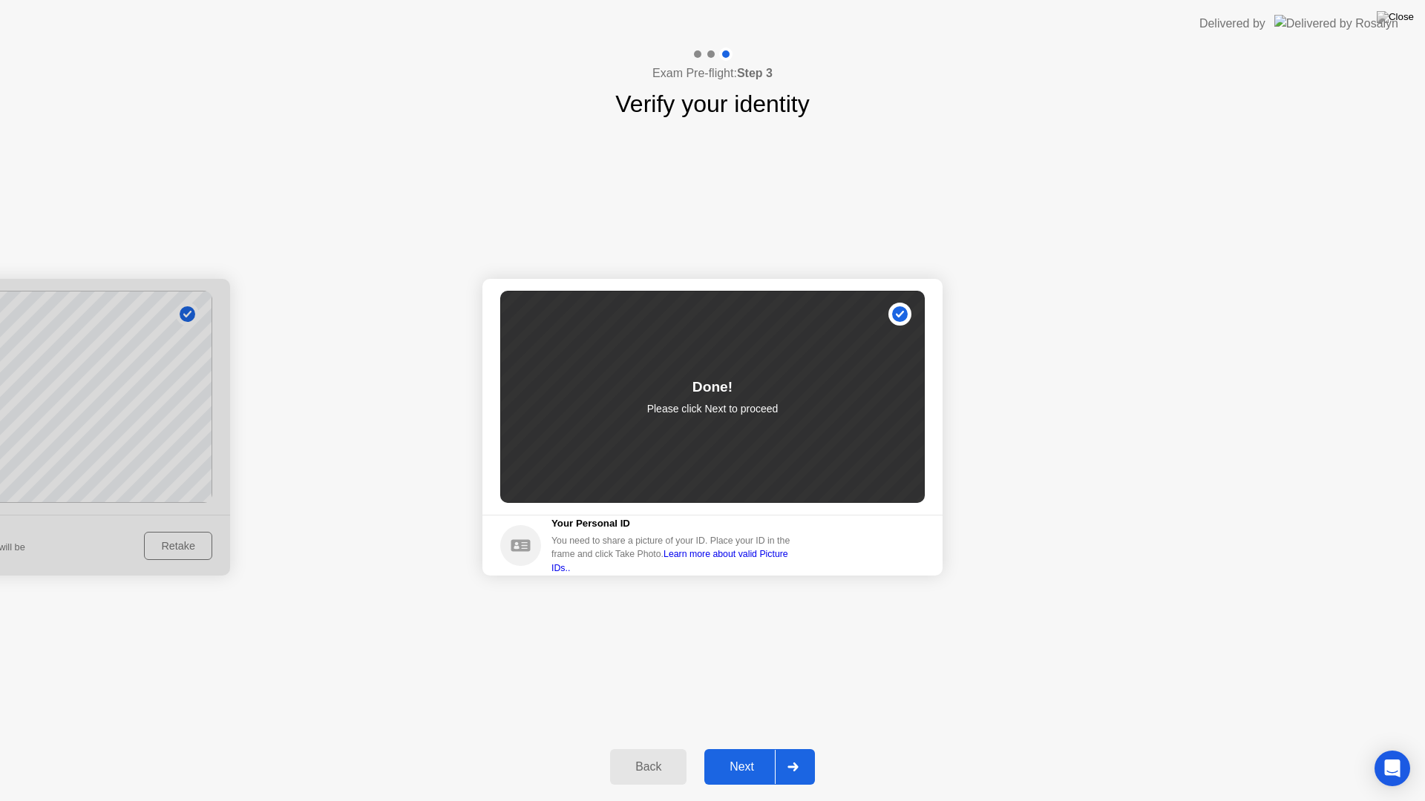
click at [749, 754] on div "Next" at bounding box center [742, 767] width 66 height 13
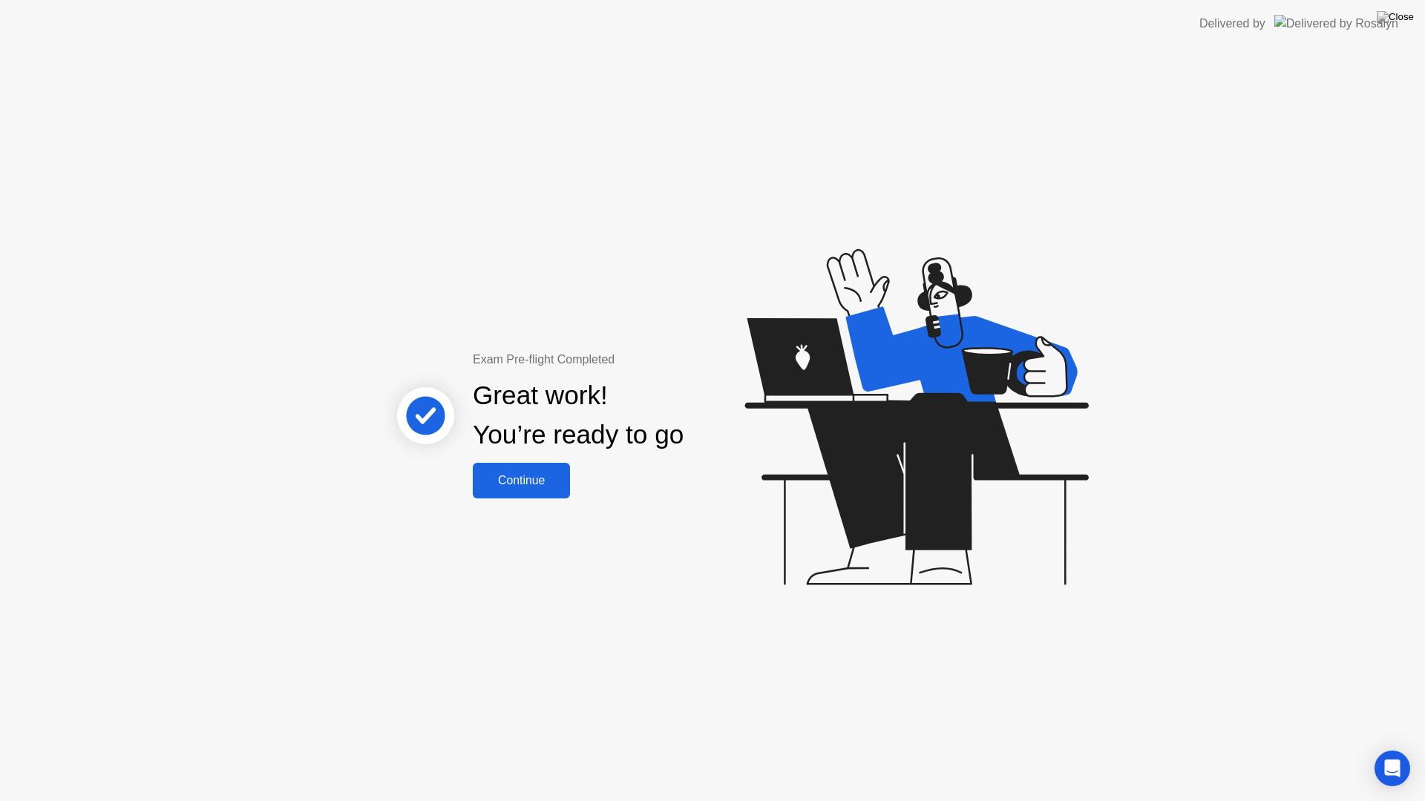
click at [536, 493] on button "Continue" at bounding box center [521, 481] width 97 height 36
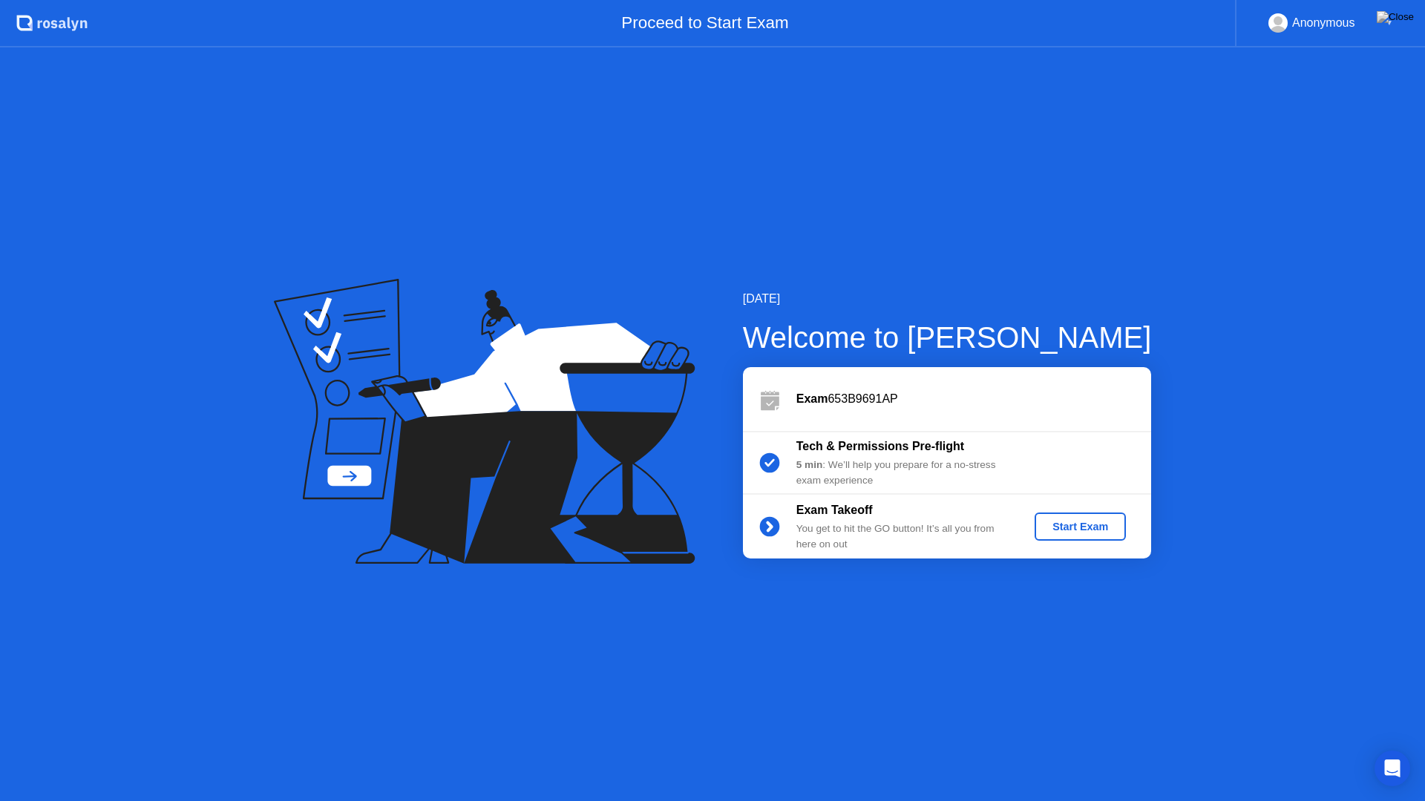
click at [1059, 528] on div "Start Exam" at bounding box center [1079, 527] width 79 height 12
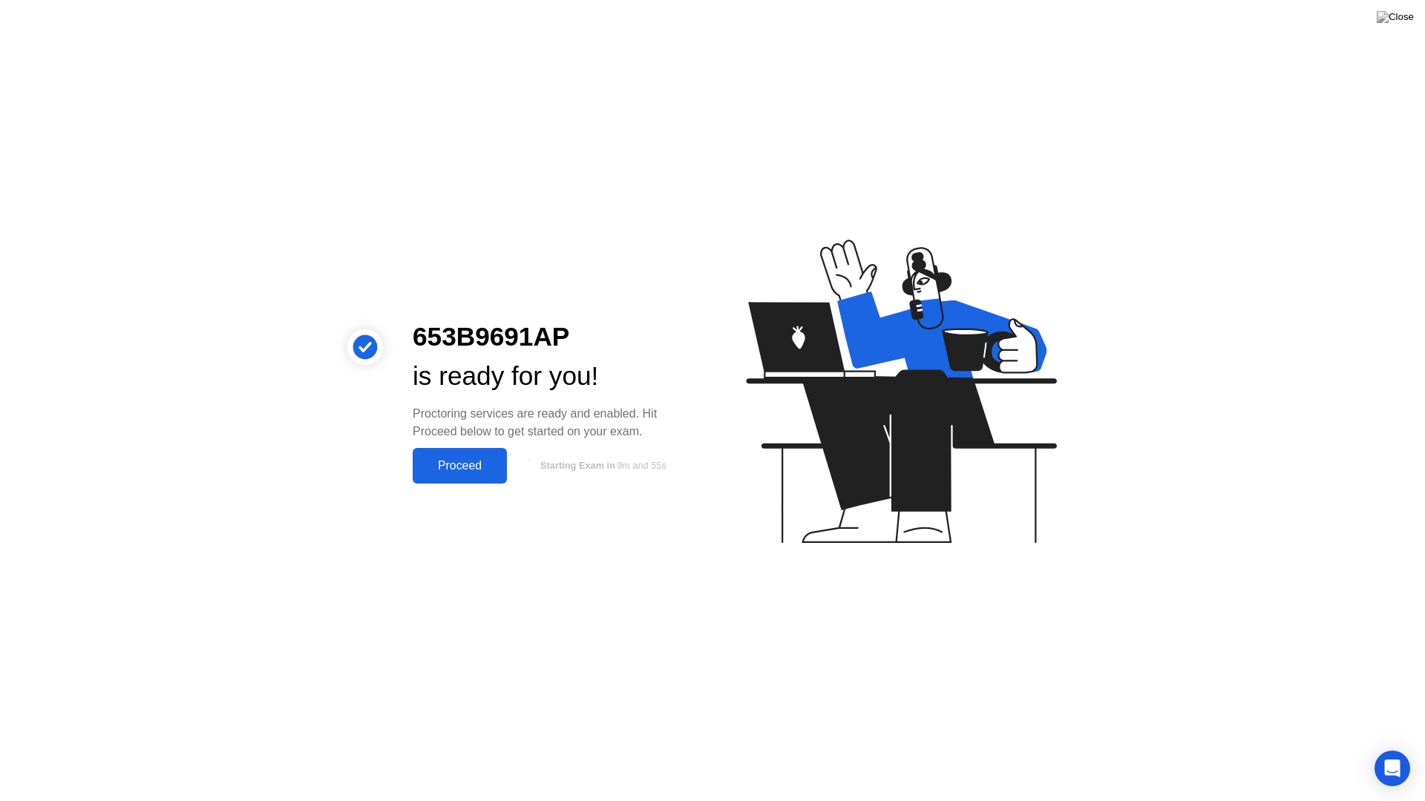
click at [446, 467] on div "Proceed" at bounding box center [459, 465] width 85 height 13
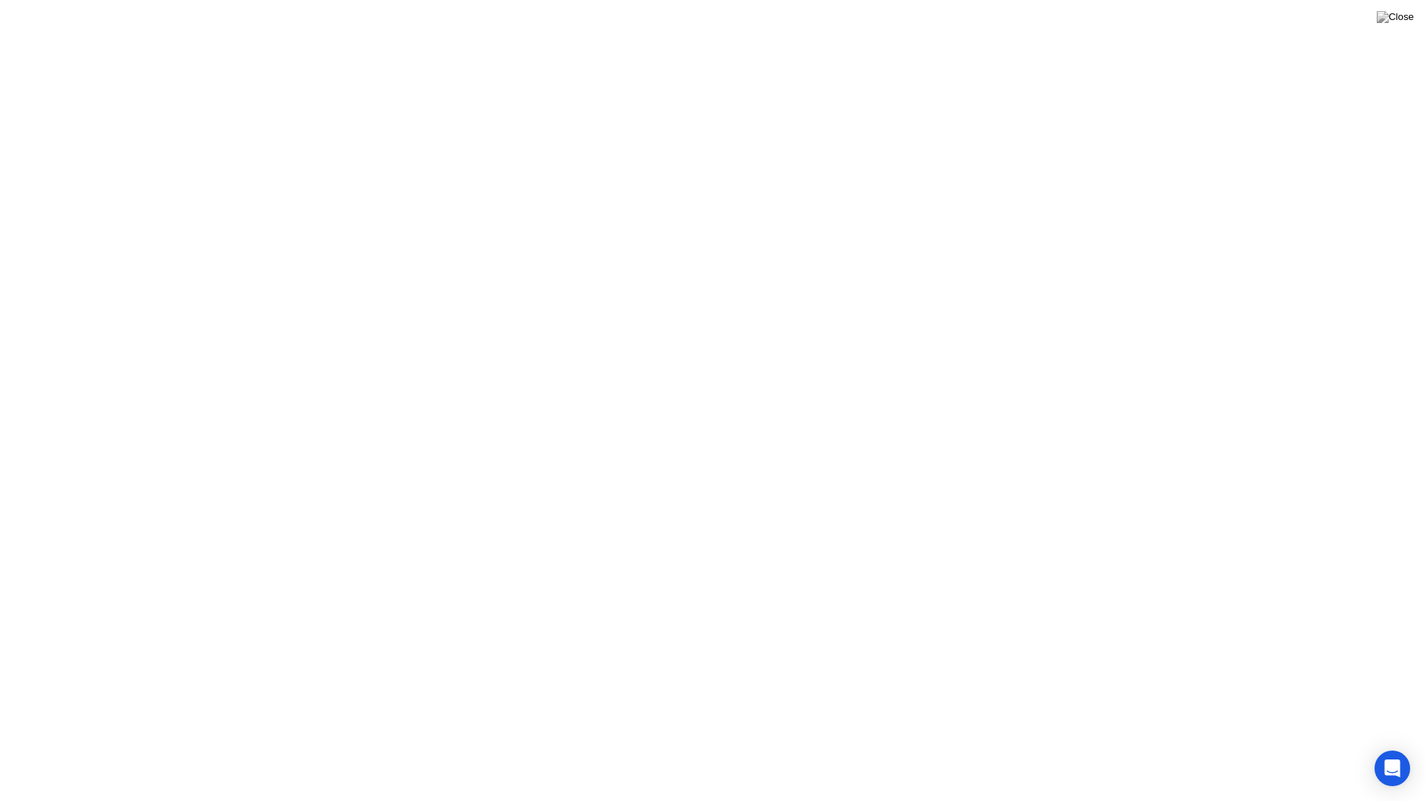
click video
click div
click video
click at [850, 754] on button "Exam Rules" at bounding box center [848, 777] width 79 height 13
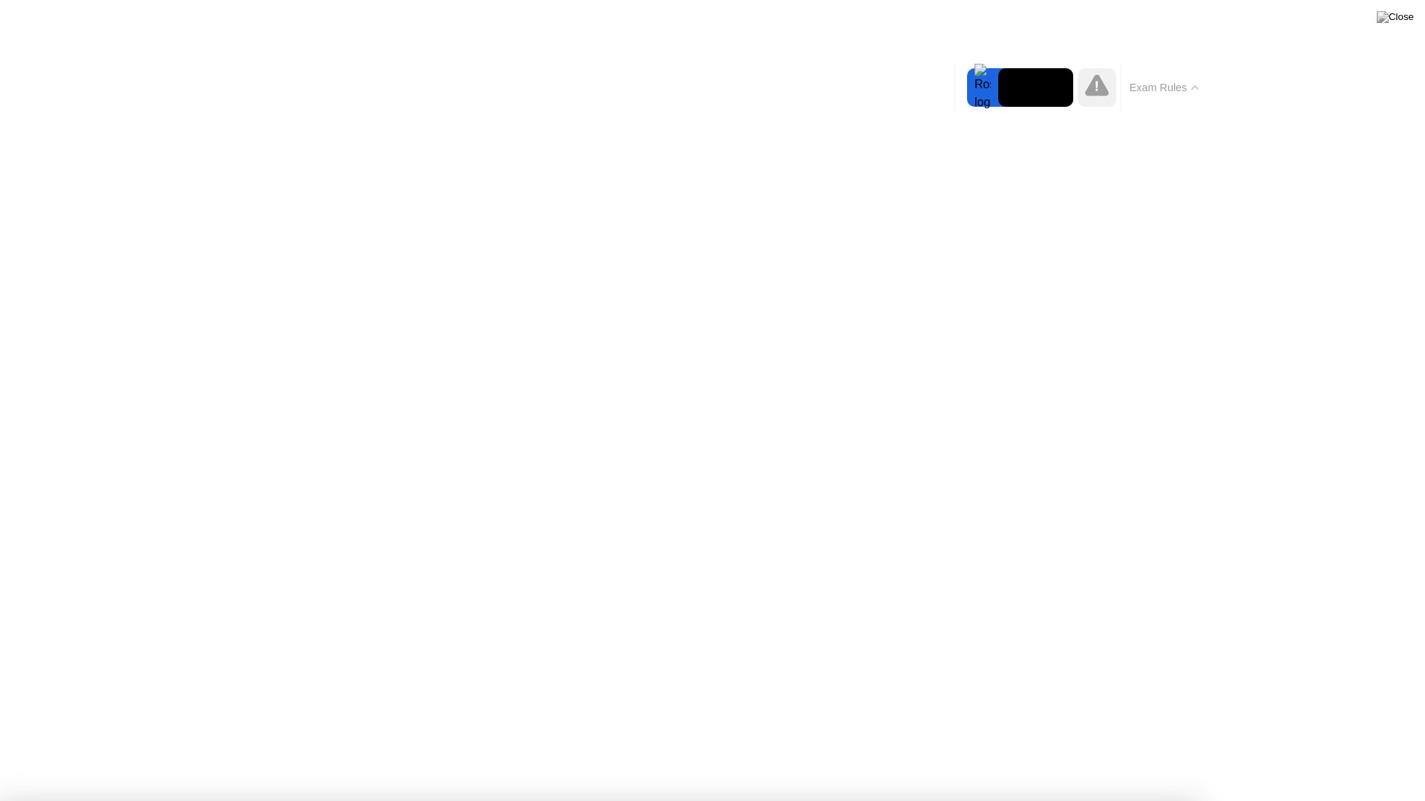
click at [1051, 86] on video at bounding box center [1035, 87] width 75 height 39
click at [1179, 89] on button "Exam Rules" at bounding box center [1164, 87] width 79 height 13
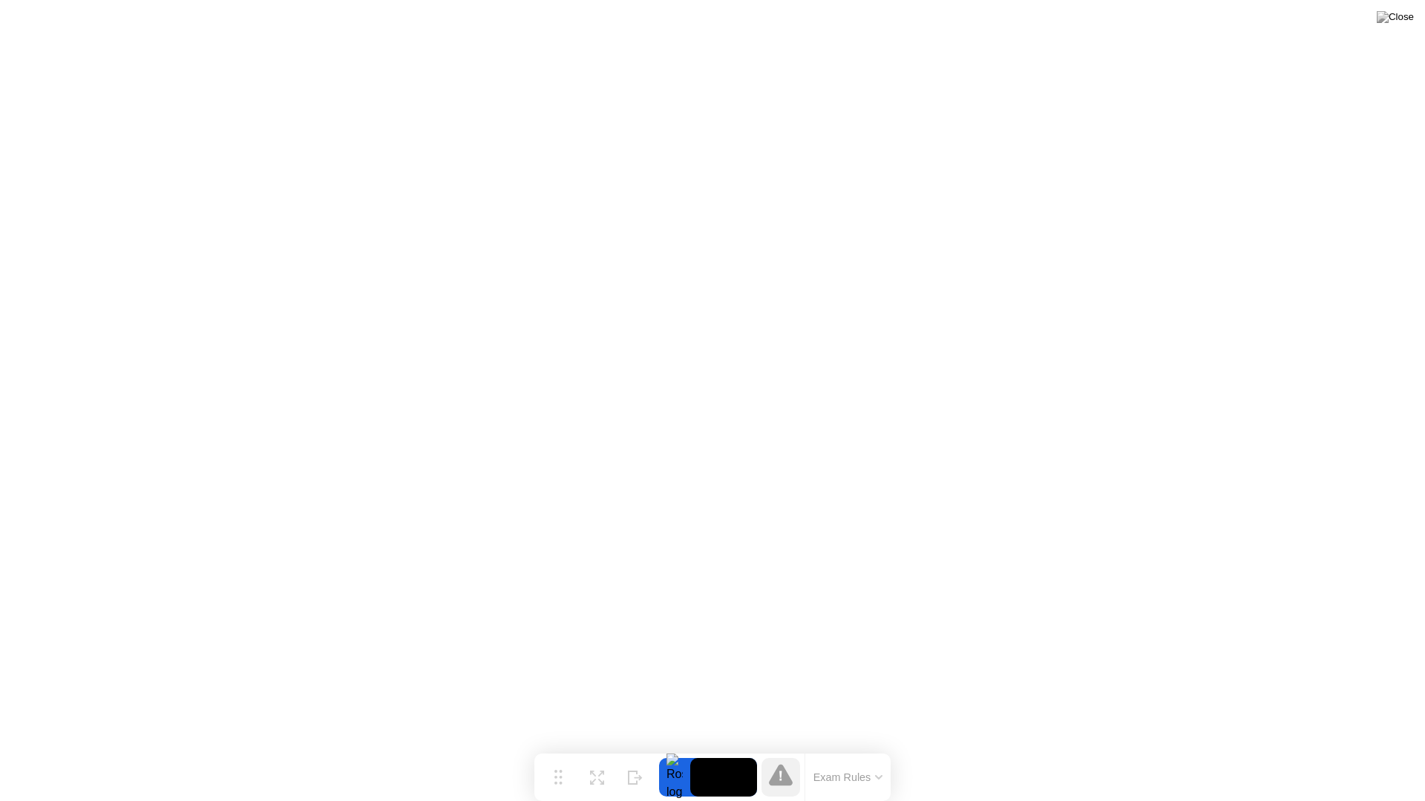
click at [671, 754] on div at bounding box center [674, 777] width 31 height 39
click at [594, 754] on icon at bounding box center [597, 772] width 14 height 14
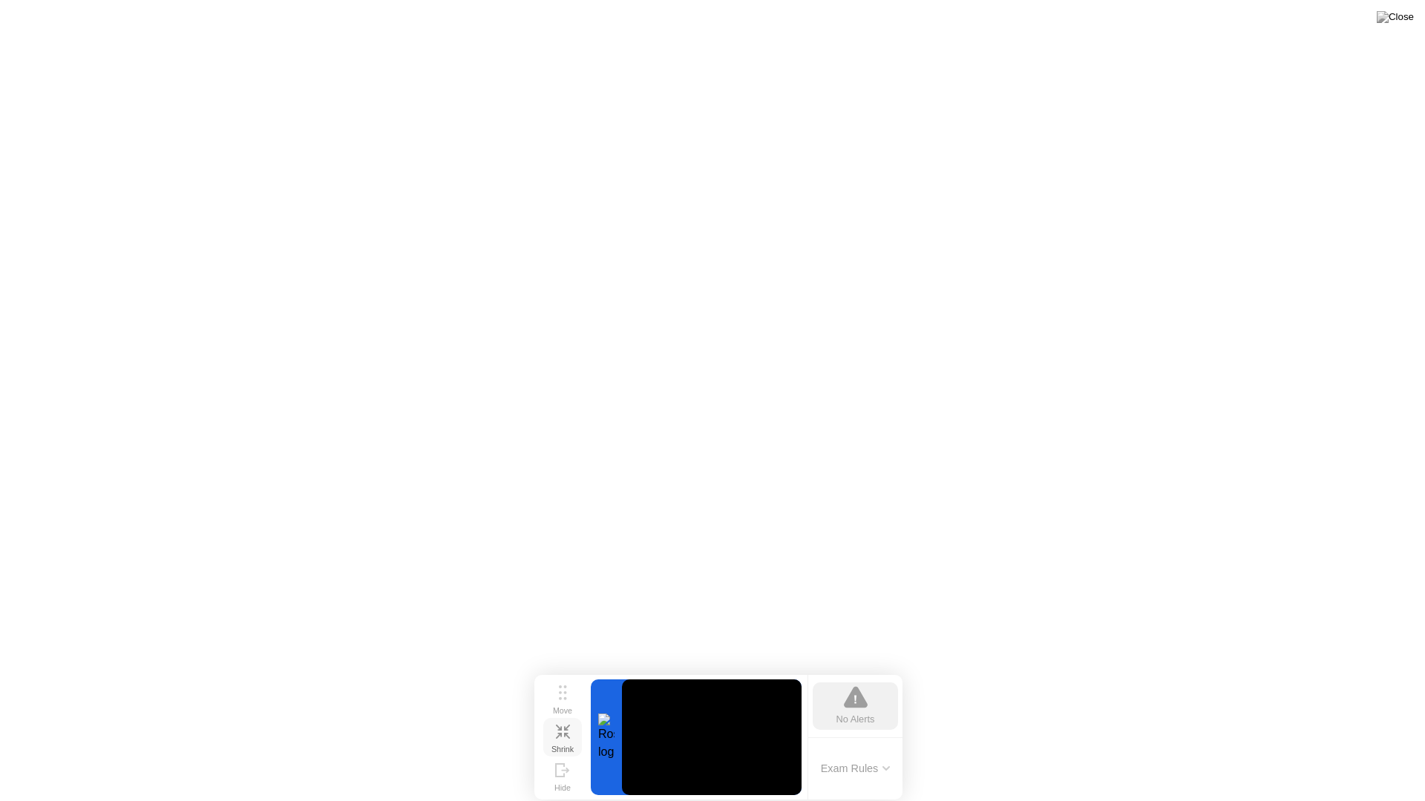
click at [700, 712] on video at bounding box center [712, 738] width 180 height 116
click at [680, 746] on video at bounding box center [712, 738] width 180 height 116
click at [881, 754] on button "Exam Rules" at bounding box center [855, 768] width 79 height 13
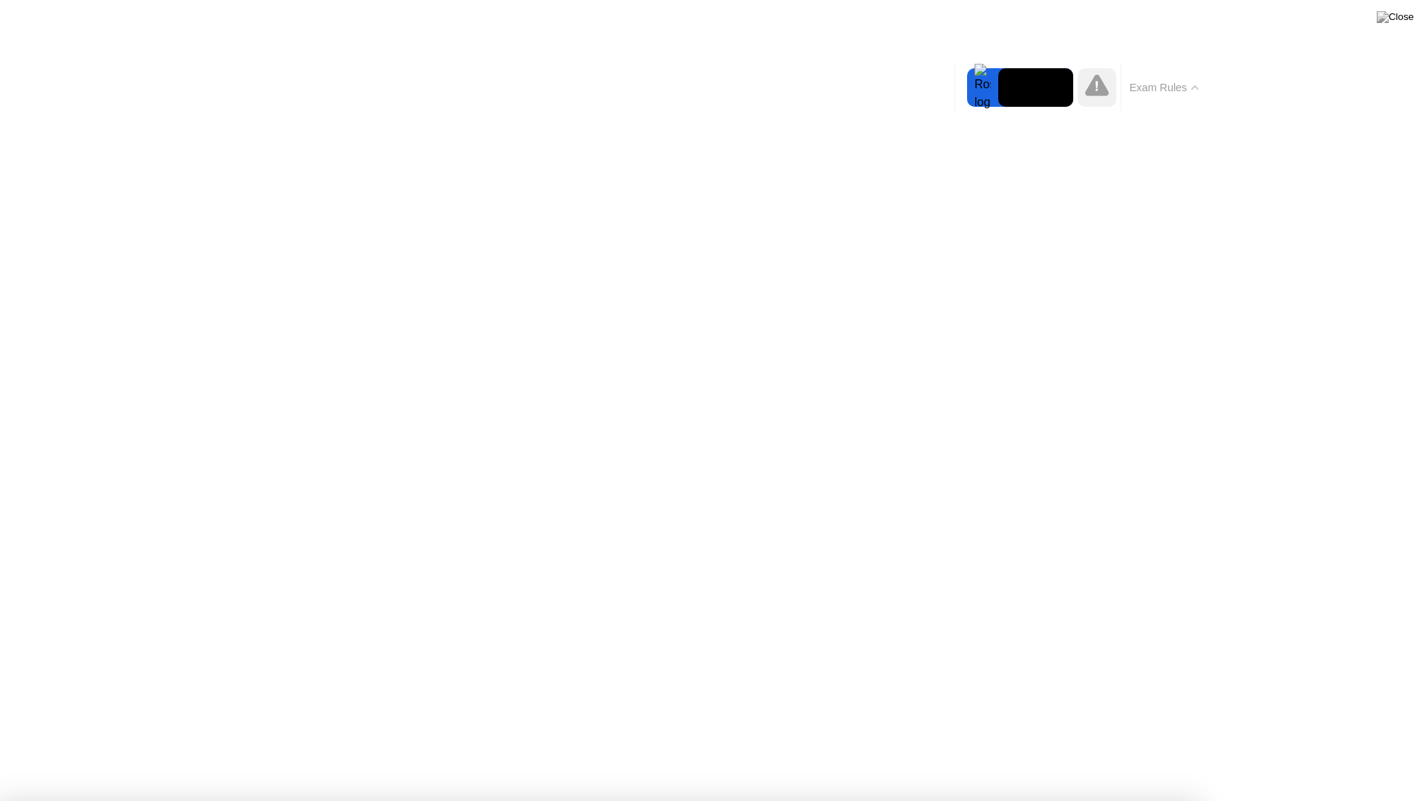
click at [1100, 92] on icon at bounding box center [1097, 85] width 24 height 22
drag, startPoint x: 986, startPoint y: 91, endPoint x: 997, endPoint y: 87, distance: 11.7
click at [997, 87] on div at bounding box center [982, 87] width 31 height 39
drag, startPoint x: 1222, startPoint y: 82, endPoint x: 1210, endPoint y: 84, distance: 12.1
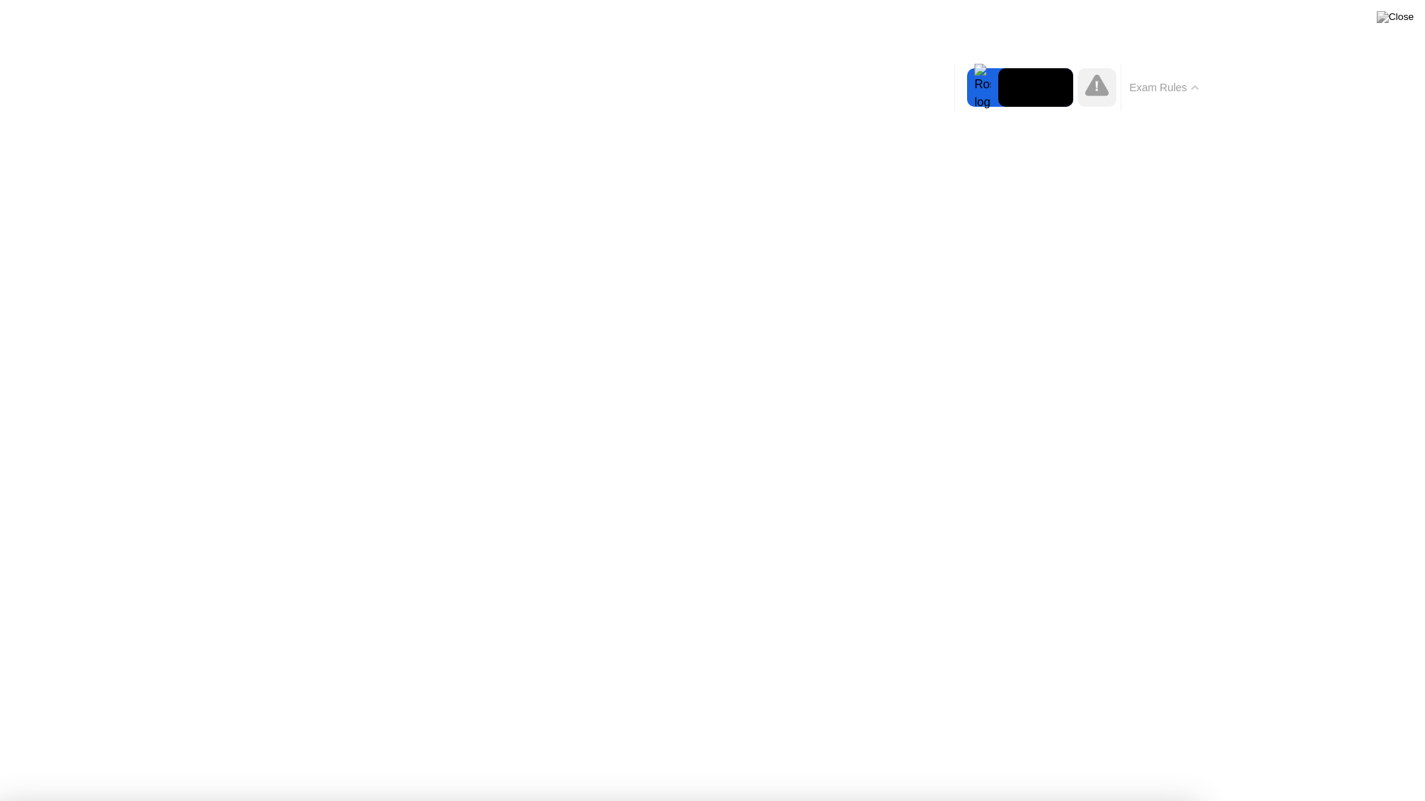
click at [1173, 87] on button "Exam Rules" at bounding box center [1164, 87] width 79 height 13
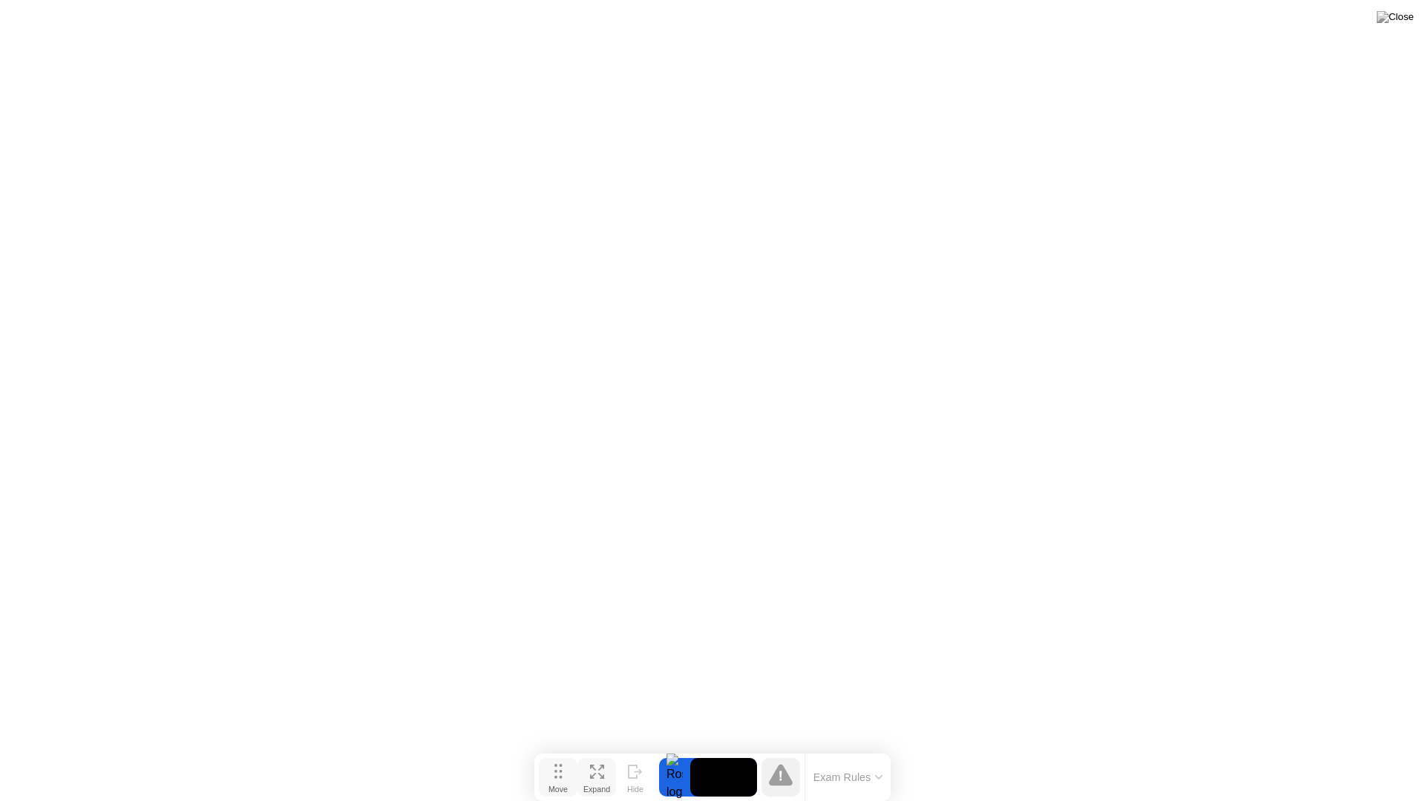
click at [573, 754] on button "Move" at bounding box center [558, 777] width 39 height 39
drag, startPoint x: 558, startPoint y: 772, endPoint x: 538, endPoint y: 800, distance: 34.0
click at [538, 754] on div "Move Expand Hide Exam Rules" at bounding box center [691, 777] width 356 height 47
click at [588, 754] on button "Expand" at bounding box center [576, 777] width 39 height 39
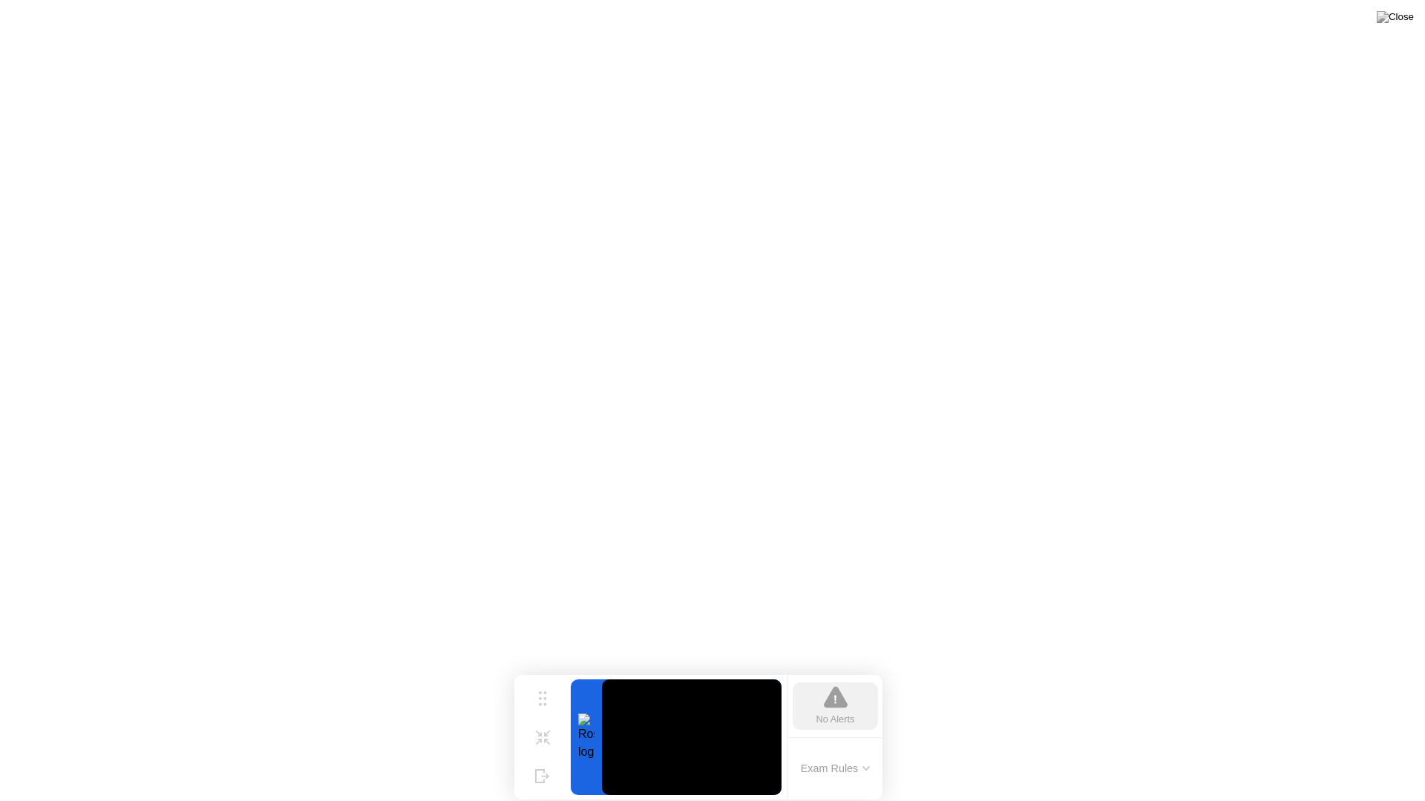
click at [559, 749] on button "Shrink" at bounding box center [542, 737] width 39 height 39
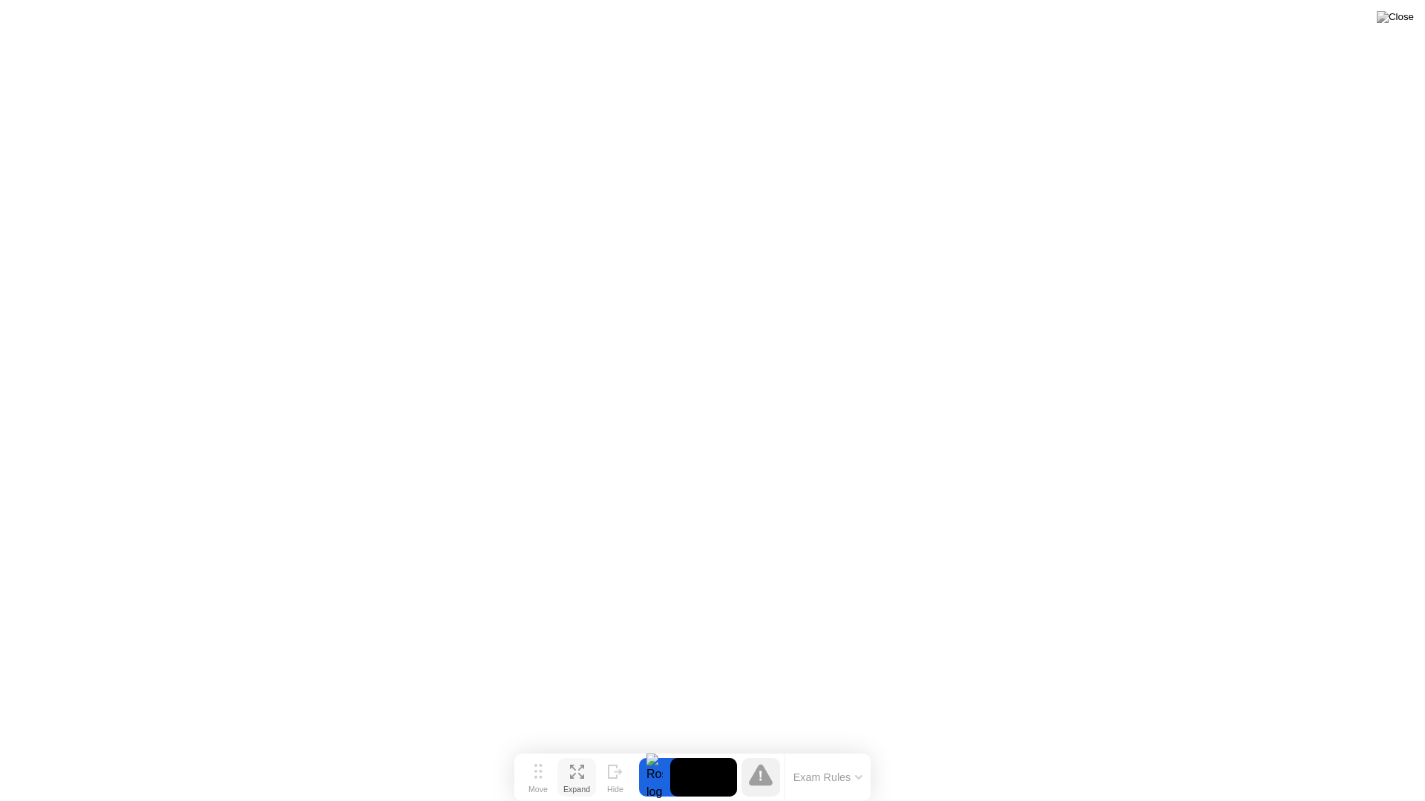
click at [565, 754] on div "Expand" at bounding box center [576, 789] width 27 height 9
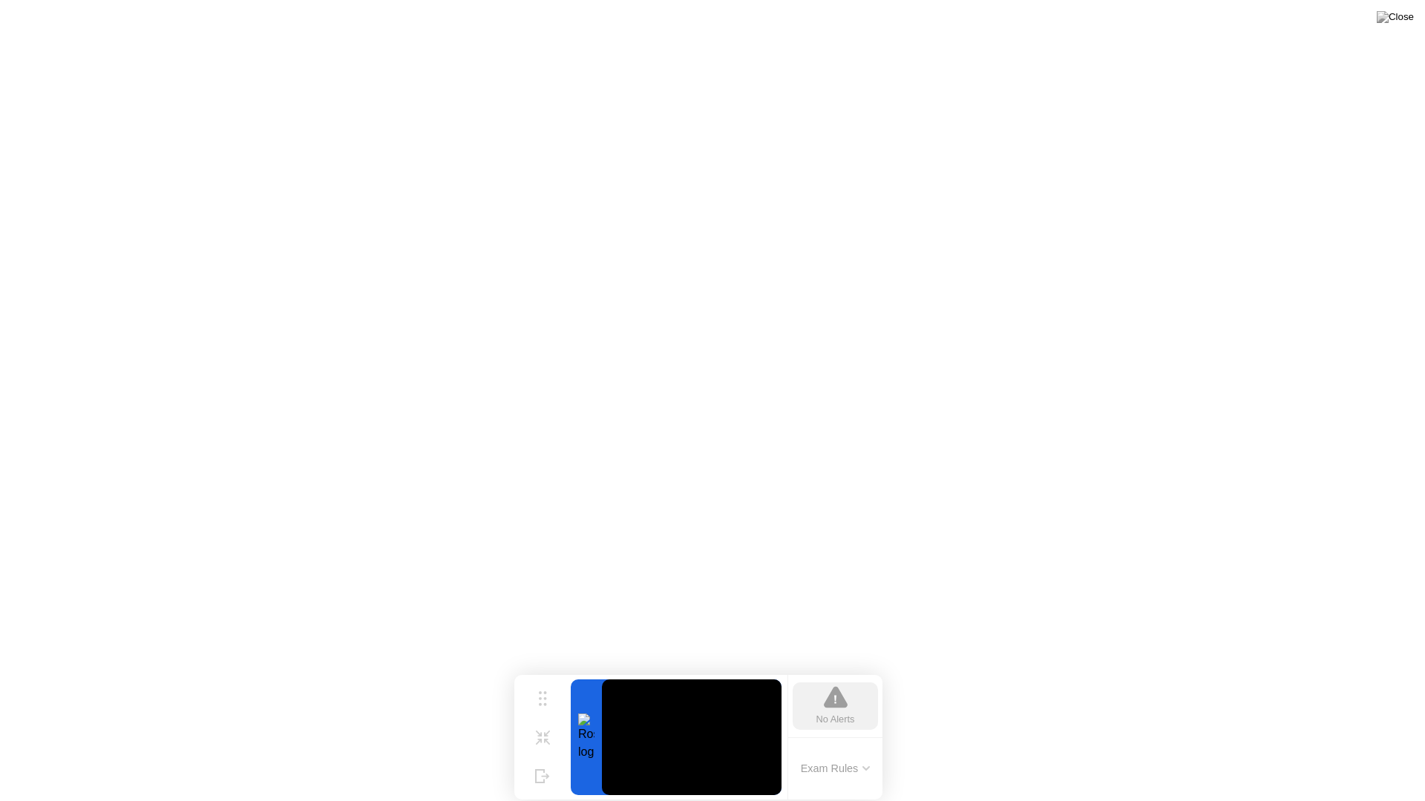
drag, startPoint x: 619, startPoint y: 717, endPoint x: 593, endPoint y: 734, distance: 30.7
click at [593, 734] on div at bounding box center [586, 738] width 31 height 116
click at [820, 754] on button "Exam Rules" at bounding box center [835, 768] width 79 height 13
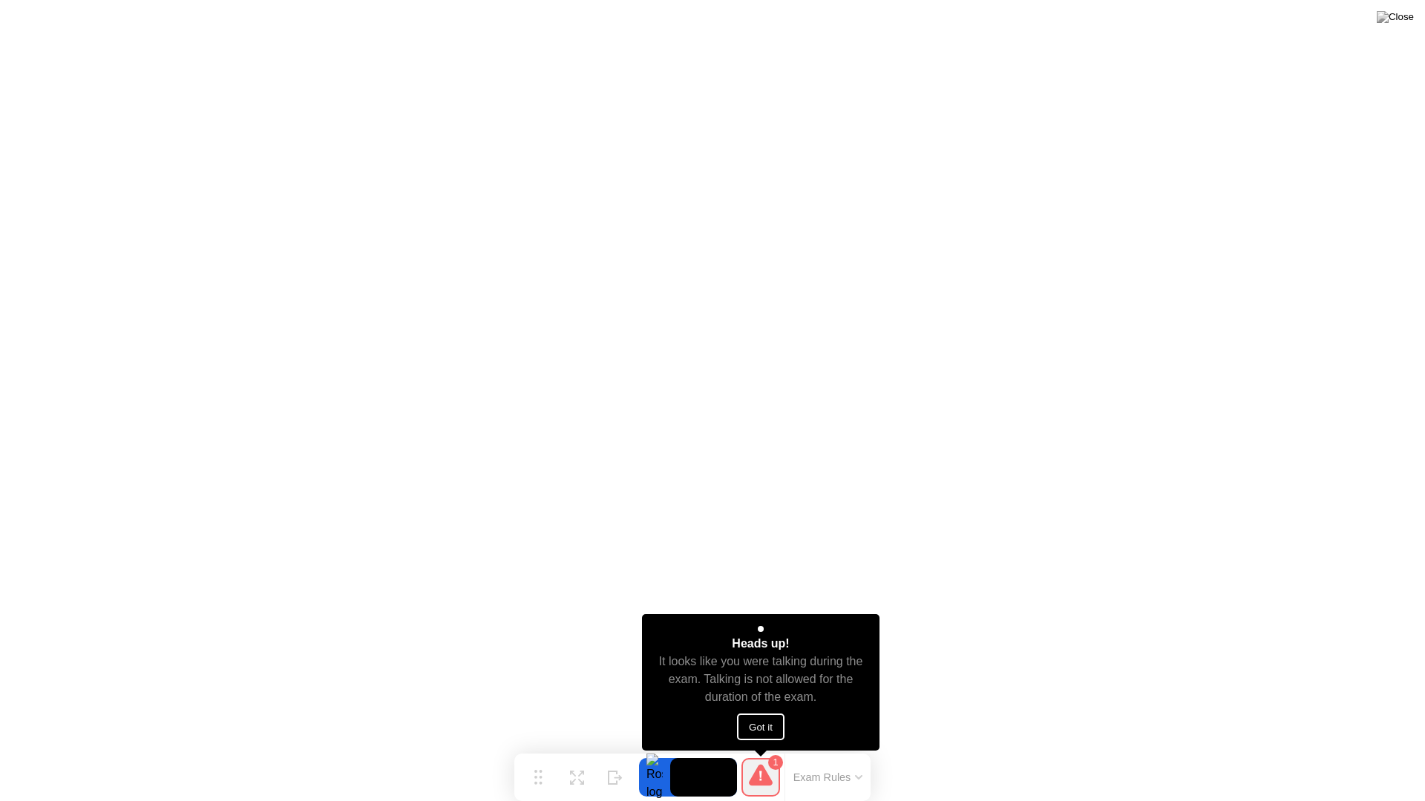
click at [775, 714] on button "Got it" at bounding box center [760, 727] width 47 height 27
